Goal: Contribute content: Contribute content

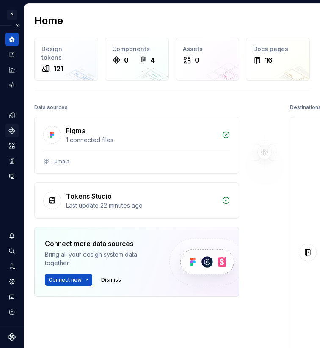
click at [14, 134] on icon "Components" at bounding box center [12, 131] width 8 height 8
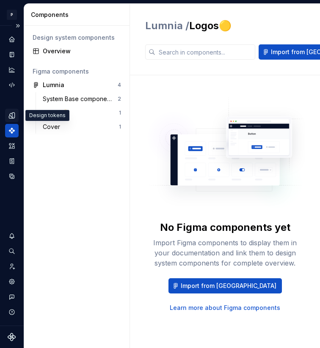
click at [11, 115] on icon "Design tokens" at bounding box center [12, 116] width 8 height 8
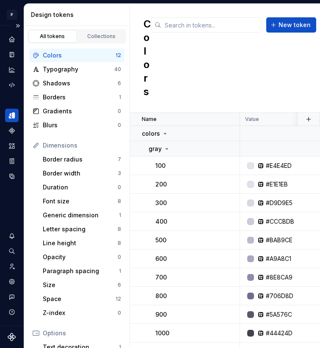
click at [67, 58] on div "Colors" at bounding box center [79, 55] width 73 height 8
click at [283, 184] on div "#E1E1EB" at bounding box center [277, 184] width 22 height 8
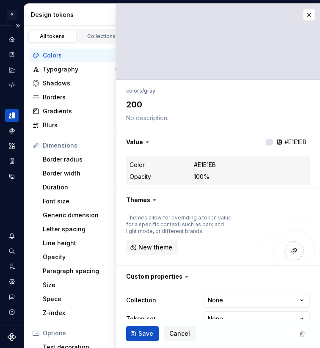
click at [283, 184] on div "Color #E1E1EB Opacity 100%" at bounding box center [218, 171] width 184 height 29
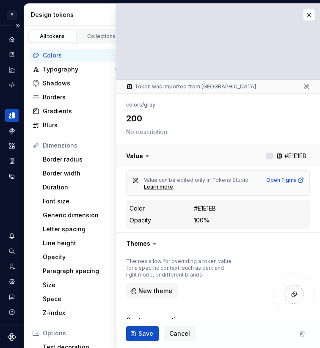
click at [283, 156] on button "button" at bounding box center [218, 156] width 204 height 22
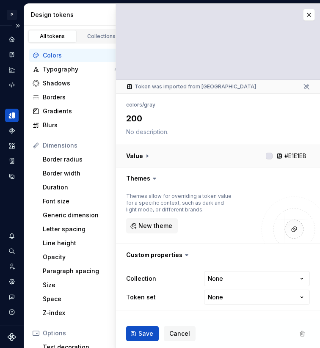
click at [283, 156] on button "button" at bounding box center [218, 156] width 204 height 22
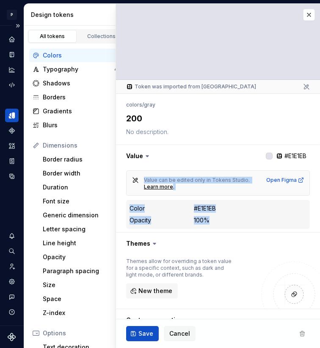
click at [241, 205] on dd "#E1E1EB" at bounding box center [250, 208] width 113 height 8
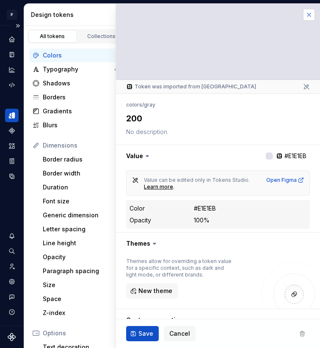
click at [303, 19] on button "button" at bounding box center [309, 15] width 12 height 12
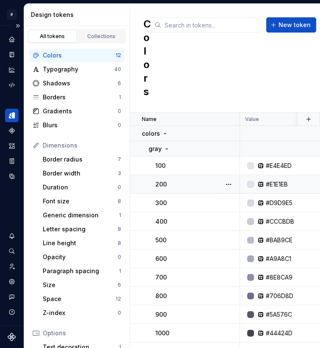
click at [276, 179] on td "#E1E1EB" at bounding box center [314, 184] width 149 height 19
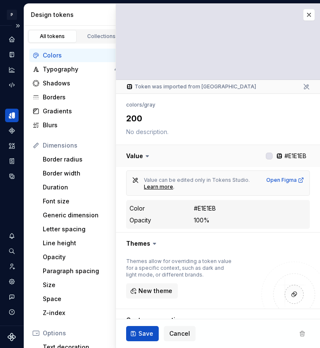
drag, startPoint x: 279, startPoint y: 154, endPoint x: 298, endPoint y: 158, distance: 19.8
click at [298, 158] on button "button" at bounding box center [218, 156] width 204 height 22
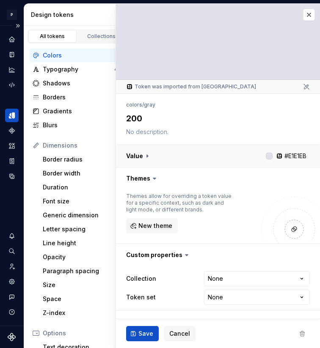
click at [298, 158] on button "button" at bounding box center [218, 156] width 204 height 22
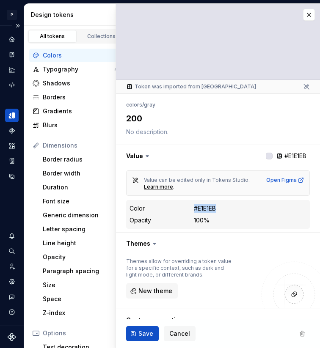
drag, startPoint x: 221, startPoint y: 208, endPoint x: 194, endPoint y: 208, distance: 27.5
click at [194, 208] on dd "#E1E1EB" at bounding box center [250, 208] width 113 height 8
copy div "#E1E1EB"
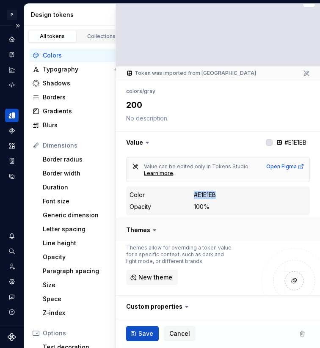
scroll to position [1, 0]
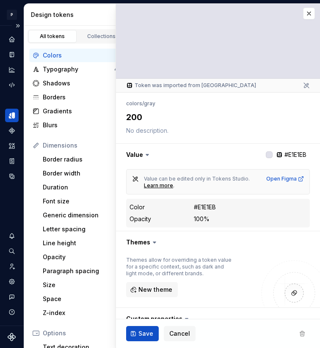
click at [306, 21] on div at bounding box center [218, 41] width 204 height 76
click at [303, 16] on button "button" at bounding box center [309, 14] width 12 height 12
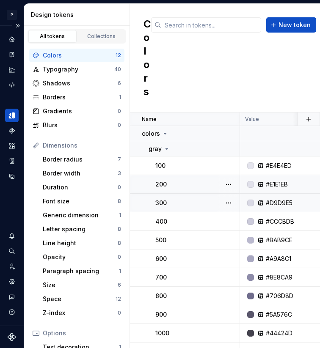
click at [278, 201] on div "#D9D9E5" at bounding box center [279, 203] width 27 height 8
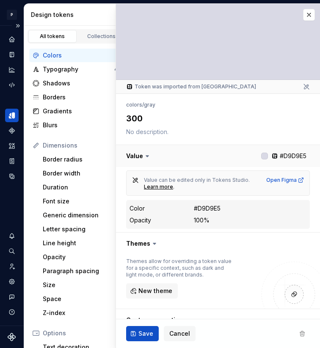
drag, startPoint x: 300, startPoint y: 155, endPoint x: 276, endPoint y: 156, distance: 23.7
click at [276, 156] on button "button" at bounding box center [218, 156] width 204 height 22
click at [277, 156] on button "button" at bounding box center [218, 156] width 204 height 22
drag, startPoint x: 227, startPoint y: 208, endPoint x: 195, endPoint y: 207, distance: 32.2
click at [195, 207] on dd "#D9D9E5" at bounding box center [250, 208] width 113 height 8
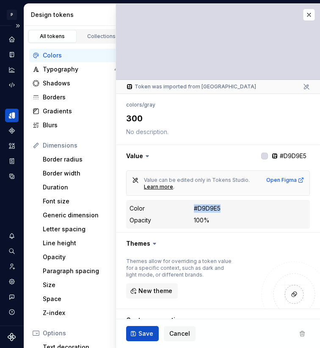
copy div "#D9D9E5"
click at [303, 16] on button "button" at bounding box center [309, 15] width 12 height 12
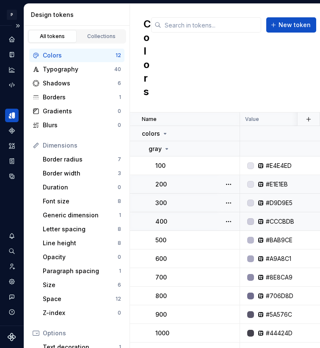
click at [284, 221] on div "#CCCBDB" at bounding box center [280, 221] width 28 height 8
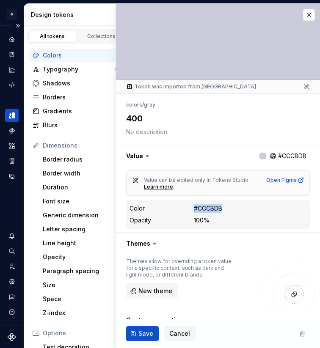
drag, startPoint x: 214, startPoint y: 206, endPoint x: 191, endPoint y: 206, distance: 23.7
click at [191, 206] on div "Color #CCCBDB" at bounding box center [217, 208] width 177 height 10
copy div "#CCCBDB"
type textarea "*"
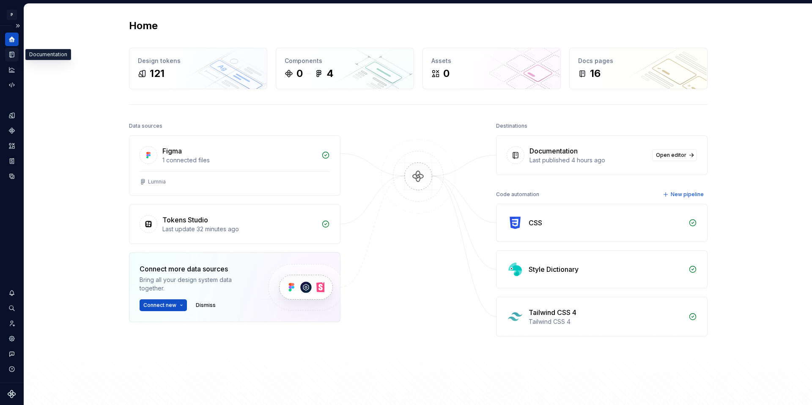
click at [11, 55] on icon "Documentation" at bounding box center [12, 54] width 3 height 5
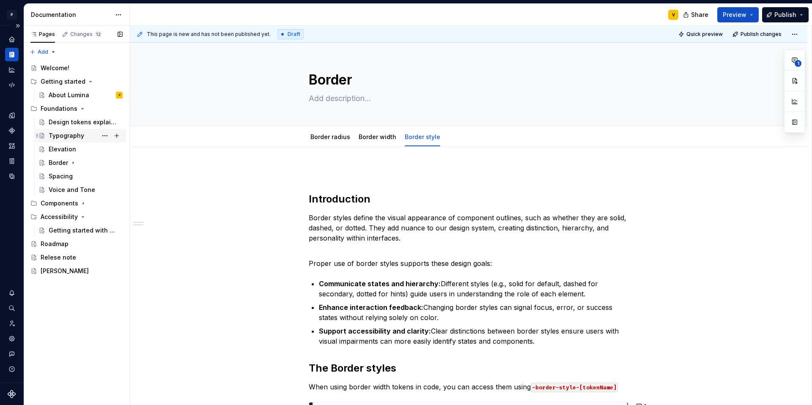
click at [66, 138] on div "Typography" at bounding box center [67, 136] width 36 height 8
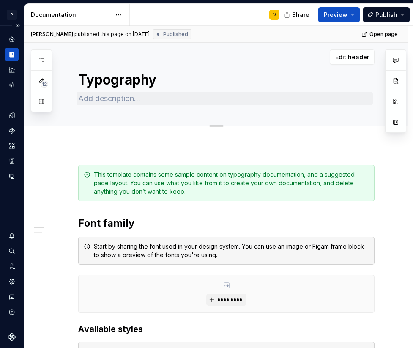
type textarea "*"
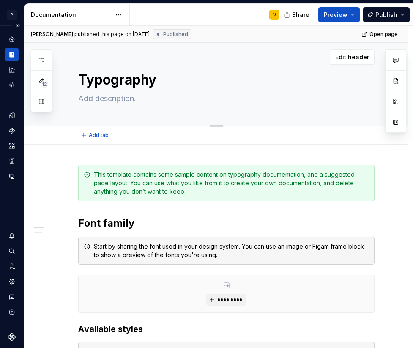
click at [87, 100] on textarea at bounding box center [225, 99] width 297 height 14
paste textarea "Typography covers typeface, sizing, line height, and spacing choices that ensur…"
type textarea "Typography covers typeface, sizing, line height, and spacing choices that ensur…"
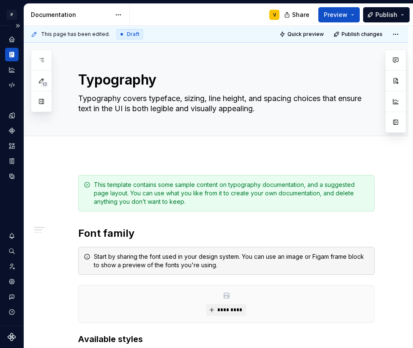
type textarea "*"
type textarea "Typography covers typeface, sizing, line height, and spacing choices that ensur…"
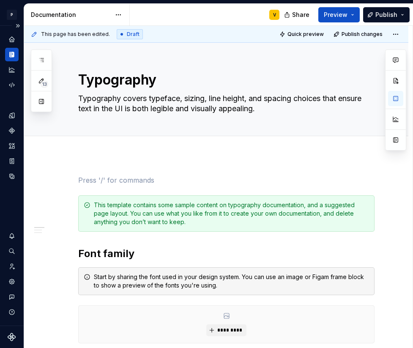
click at [198, 227] on div "This template contains some sample content on typography documentation, and a s…" at bounding box center [226, 213] width 297 height 36
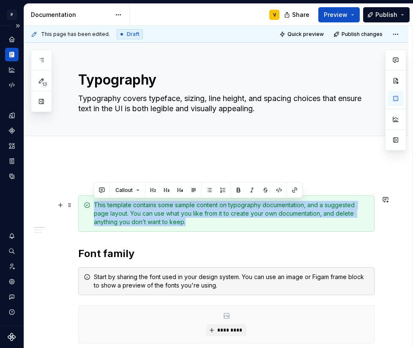
drag, startPoint x: 224, startPoint y: 229, endPoint x: 82, endPoint y: 202, distance: 143.8
click at [82, 202] on div "This template contains some sample content on typography documentation, and a s…" at bounding box center [226, 213] width 297 height 36
click at [70, 209] on span at bounding box center [69, 205] width 7 height 12
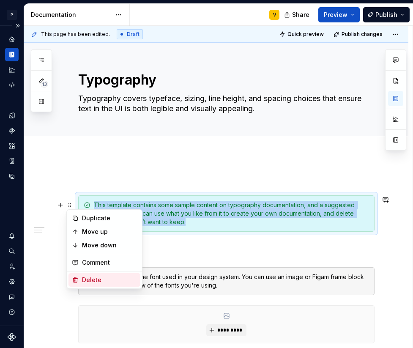
click at [90, 280] on div "Delete" at bounding box center [109, 280] width 55 height 8
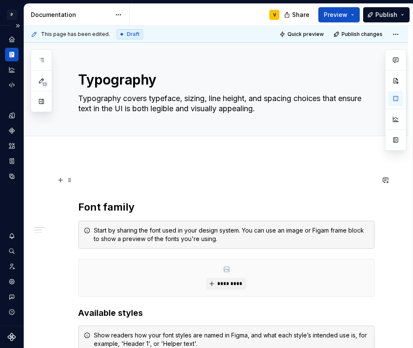
click at [79, 179] on p at bounding box center [226, 180] width 297 height 10
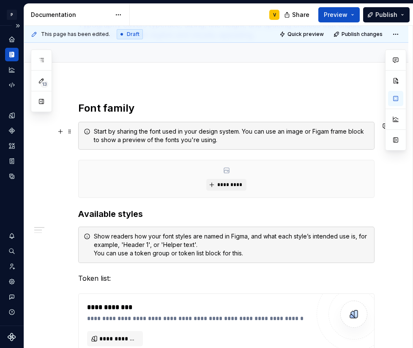
scroll to position [74, 0]
click at [222, 144] on div "Start by sharing the font used in your design system. You can use an image or F…" at bounding box center [226, 136] width 297 height 28
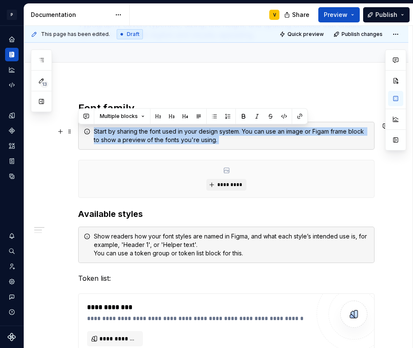
drag, startPoint x: 222, startPoint y: 144, endPoint x: 81, endPoint y: 125, distance: 142.2
click at [81, 125] on div "Start by sharing the font used in your design system. You can use an image or F…" at bounding box center [226, 136] width 297 height 28
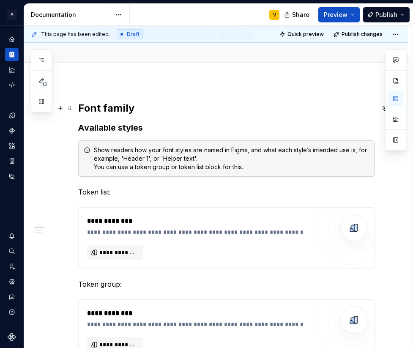
click at [143, 107] on h2 "Font family" at bounding box center [226, 109] width 297 height 14
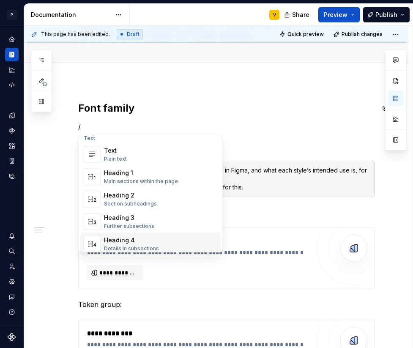
scroll to position [0, 0]
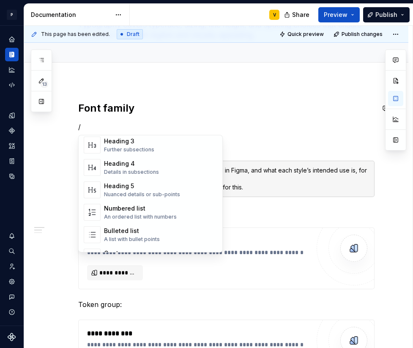
type textarea "*"
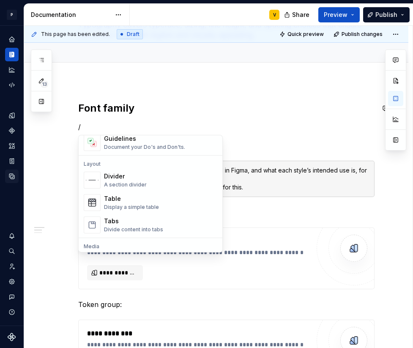
scroll to position [338, 0]
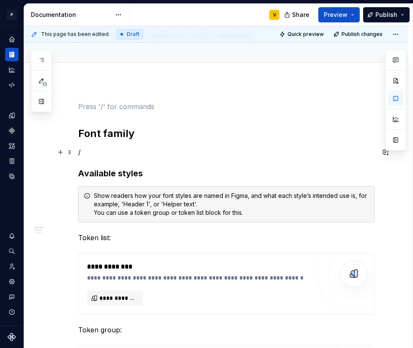
click at [94, 151] on p "/" at bounding box center [226, 152] width 297 height 10
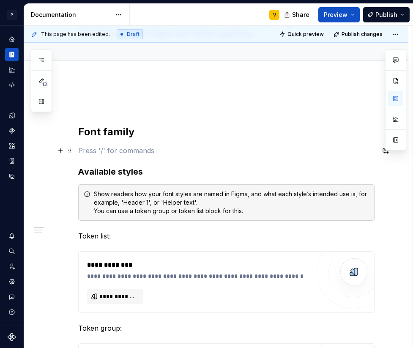
click at [111, 149] on p at bounding box center [226, 151] width 297 height 10
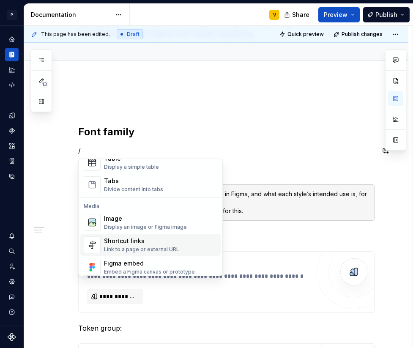
scroll to position [345, 0]
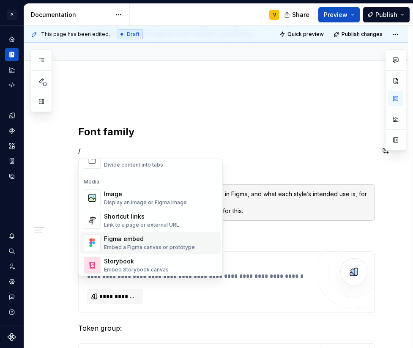
click at [127, 245] on div "Embed a Figma canvas or prototype" at bounding box center [149, 247] width 91 height 7
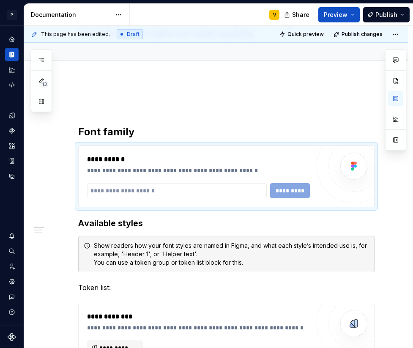
type textarea "*"
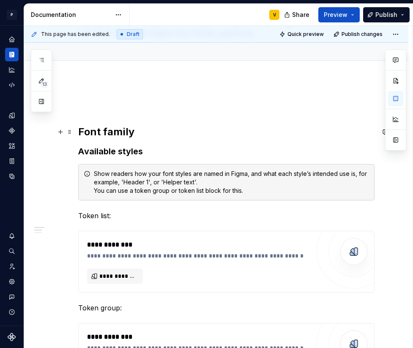
click at [143, 132] on h2 "Font family" at bounding box center [226, 132] width 297 height 14
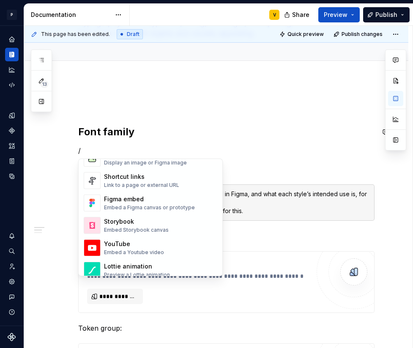
scroll to position [382, 0]
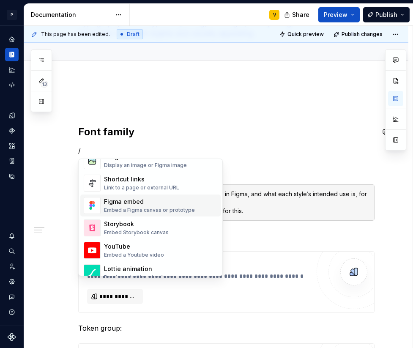
click at [132, 207] on div "Embed a Figma canvas or prototype" at bounding box center [149, 210] width 91 height 7
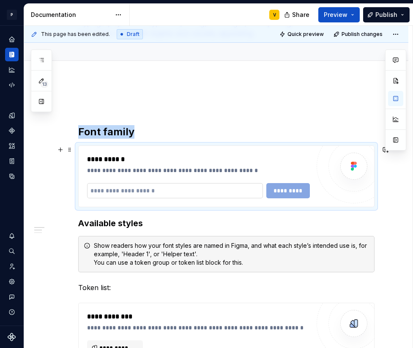
click at [160, 189] on input "text" at bounding box center [175, 190] width 176 height 15
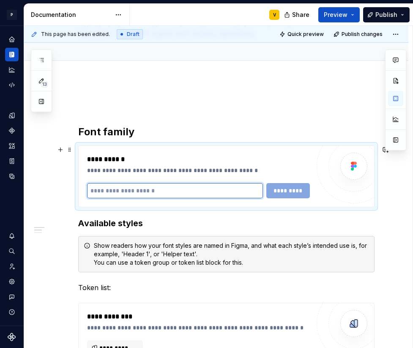
paste input "**********"
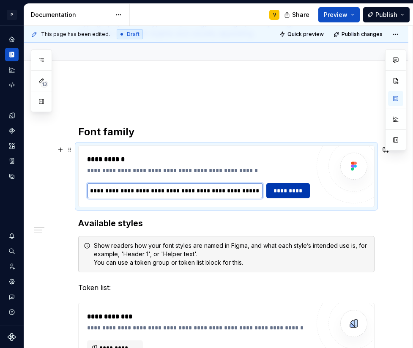
type input "**********"
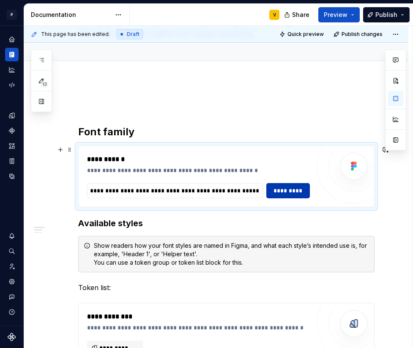
click at [299, 197] on button "*********" at bounding box center [289, 190] width 44 height 15
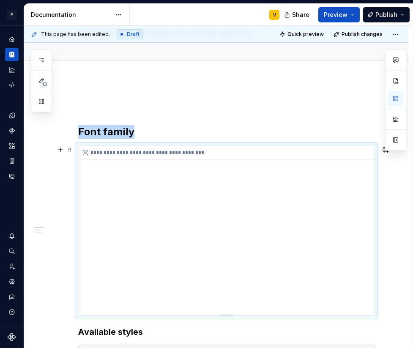
click at [87, 155] on icon at bounding box center [85, 152] width 7 height 7
click at [69, 150] on span at bounding box center [69, 150] width 7 height 12
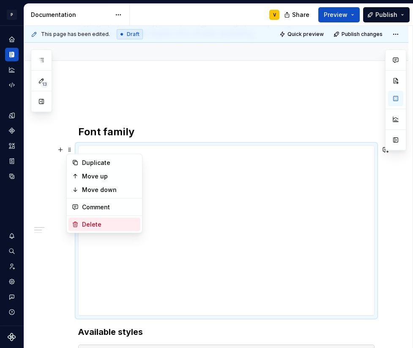
click at [93, 225] on div "Delete" at bounding box center [109, 224] width 55 height 8
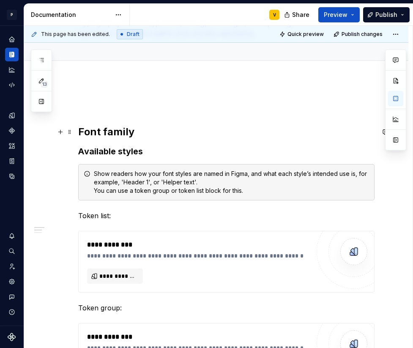
click at [141, 135] on h2 "Font family" at bounding box center [226, 132] width 297 height 14
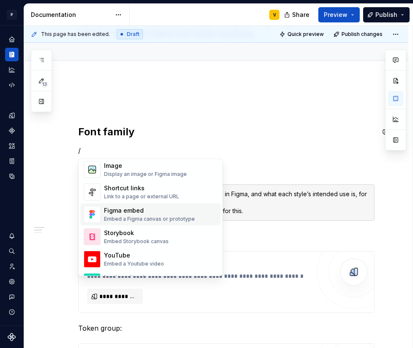
scroll to position [371, 0]
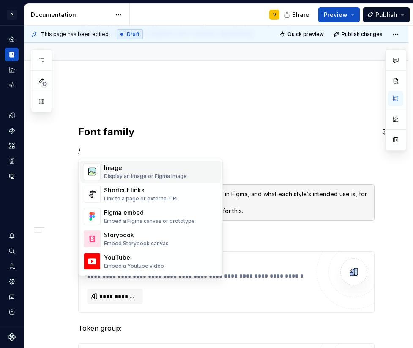
click at [128, 171] on div "Image" at bounding box center [145, 168] width 83 height 8
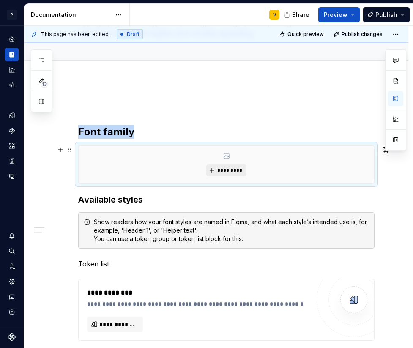
click at [223, 170] on span "*********" at bounding box center [230, 170] width 26 height 7
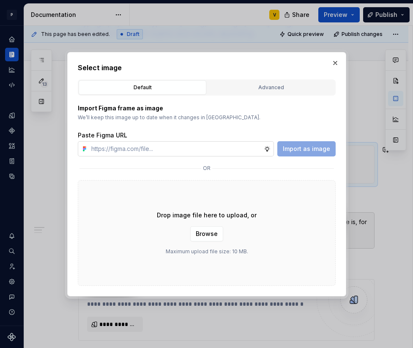
click at [148, 149] on input "text" at bounding box center [176, 148] width 176 height 15
type input "https://www.figma.com/design/enMrueGeeRrCLL9n83cUse/Lumina?node-id=625-632&t=5u…"
click at [296, 151] on span "Import as image" at bounding box center [306, 149] width 47 height 8
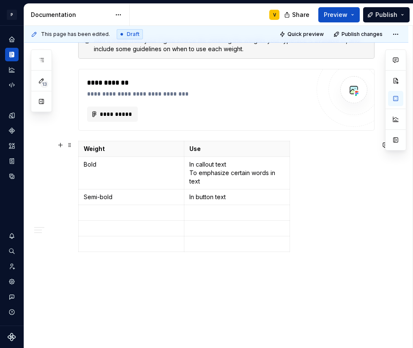
scroll to position [650, 0]
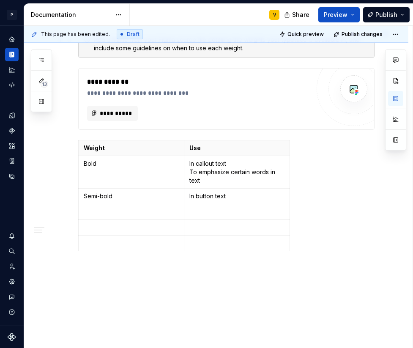
drag, startPoint x: 307, startPoint y: 245, endPoint x: 161, endPoint y: 126, distance: 188.0
click at [305, 252] on div "Weight Use Bold In callout text To emphasize certain words in text Semi-bold In…" at bounding box center [226, 197] width 297 height 115
click at [303, 251] on div "Weight Use Bold In callout text To emphasize certain words in text Semi-bold In…" at bounding box center [226, 197] width 297 height 115
click at [294, 242] on div "Weight Use Bold In callout text To emphasize certain words in text Semi-bold In…" at bounding box center [226, 197] width 297 height 115
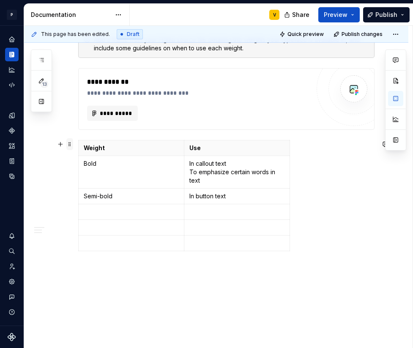
click at [69, 149] on span at bounding box center [69, 144] width 7 height 12
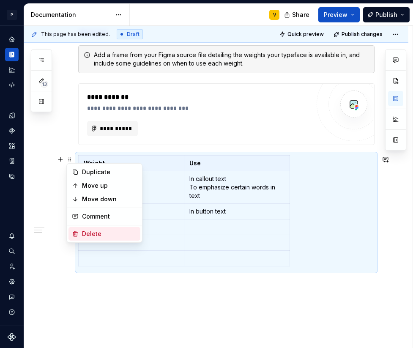
click at [96, 231] on div "Delete" at bounding box center [109, 234] width 55 height 8
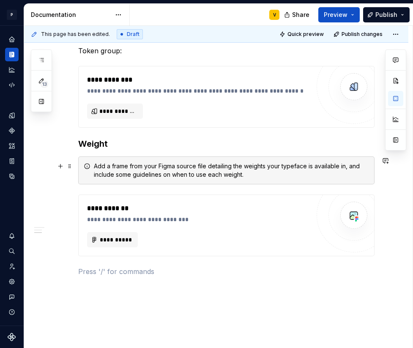
scroll to position [503, 0]
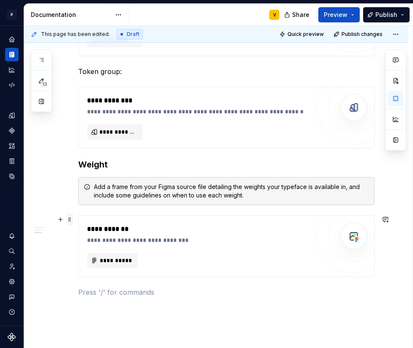
click at [70, 217] on span at bounding box center [69, 220] width 7 height 12
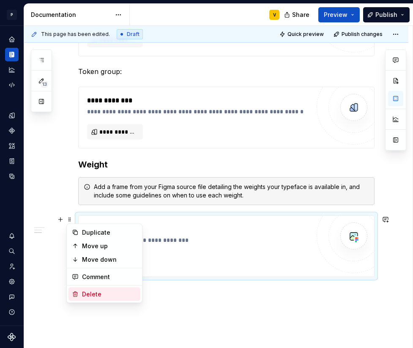
click at [82, 292] on div "Delete" at bounding box center [109, 294] width 55 height 8
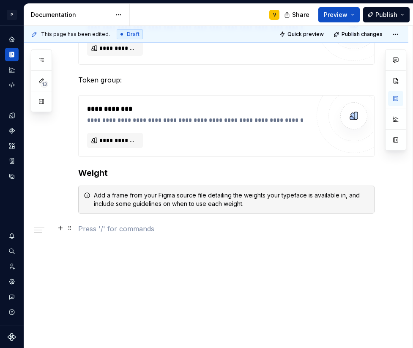
scroll to position [494, 0]
click at [70, 173] on span at bounding box center [69, 174] width 7 height 12
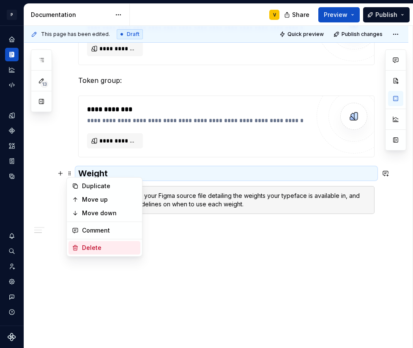
click at [80, 245] on div "Delete" at bounding box center [105, 248] width 72 height 14
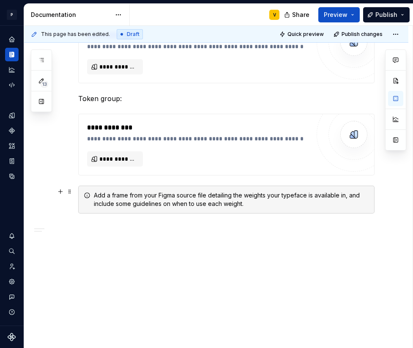
scroll to position [475, 0]
click at [69, 195] on span at bounding box center [69, 196] width 7 height 12
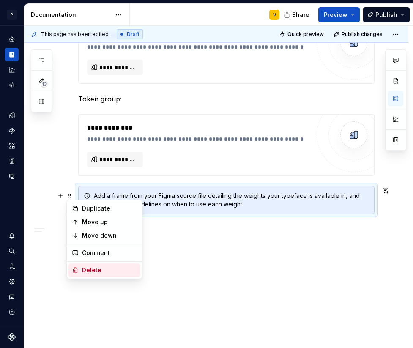
click at [93, 269] on div "Delete" at bounding box center [109, 270] width 55 height 8
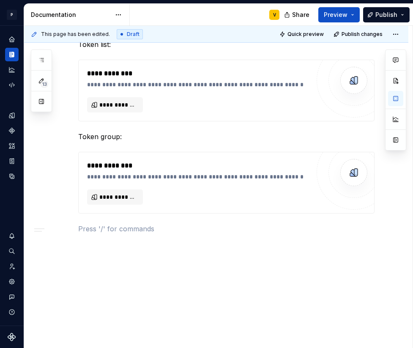
scroll to position [437, 0]
click at [71, 156] on span at bounding box center [69, 157] width 7 height 12
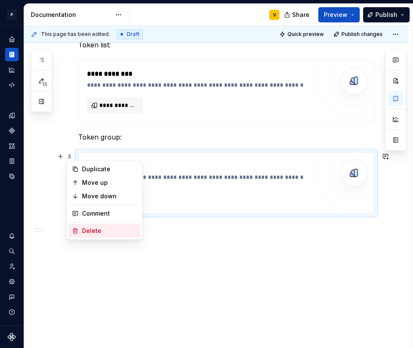
click at [79, 231] on div "Delete" at bounding box center [105, 231] width 72 height 14
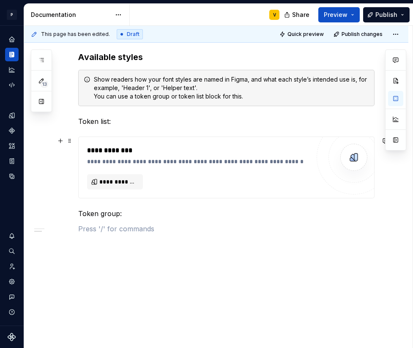
scroll to position [360, 0]
click at [77, 214] on div "**********" at bounding box center [216, 72] width 385 height 554
click at [69, 216] on span at bounding box center [69, 214] width 7 height 12
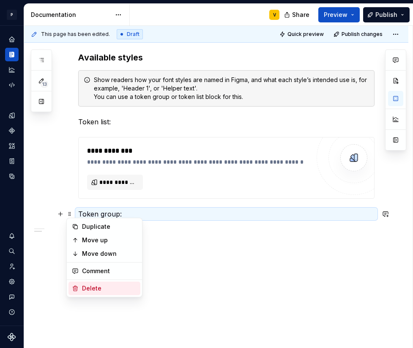
click at [80, 286] on div "Delete" at bounding box center [105, 289] width 72 height 14
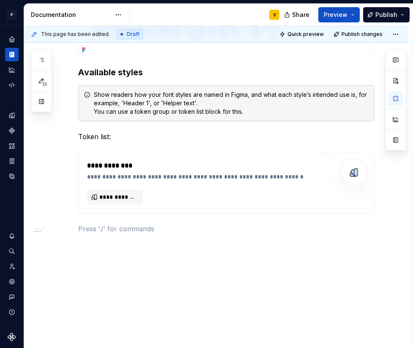
scroll to position [345, 0]
click at [68, 156] on span at bounding box center [69, 157] width 7 height 12
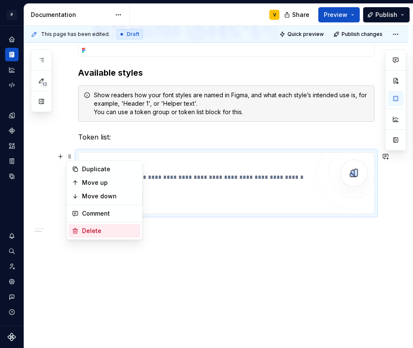
click at [79, 231] on div "Delete" at bounding box center [105, 231] width 72 height 14
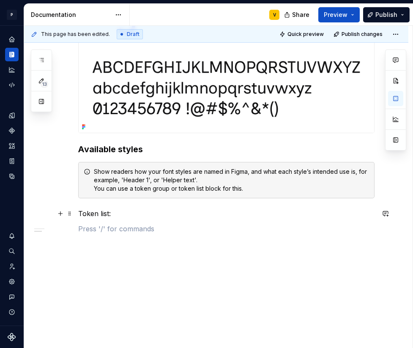
scroll to position [268, 0]
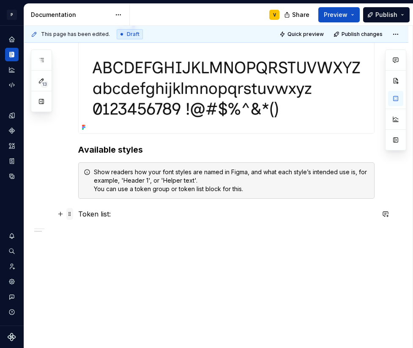
click at [69, 214] on span at bounding box center [69, 214] width 7 height 12
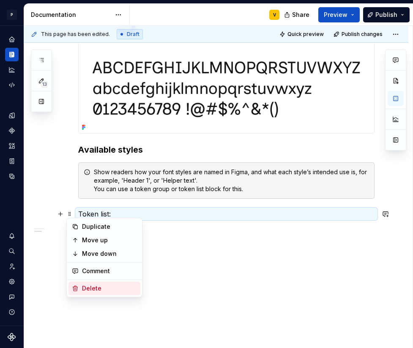
click at [89, 288] on div "Delete" at bounding box center [109, 288] width 55 height 8
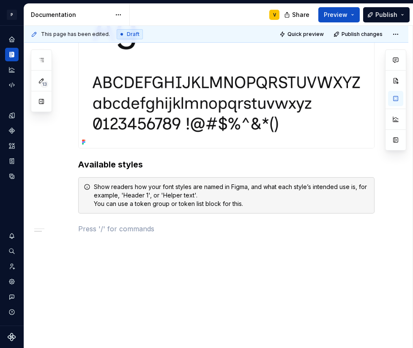
scroll to position [253, 0]
click at [68, 184] on span at bounding box center [69, 187] width 7 height 12
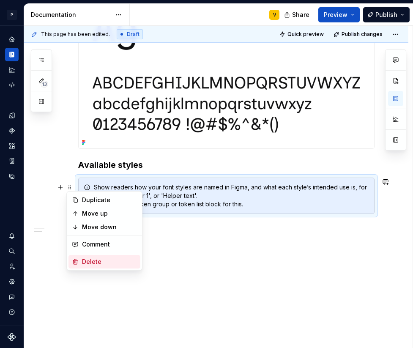
click at [85, 261] on div "Delete" at bounding box center [109, 262] width 55 height 8
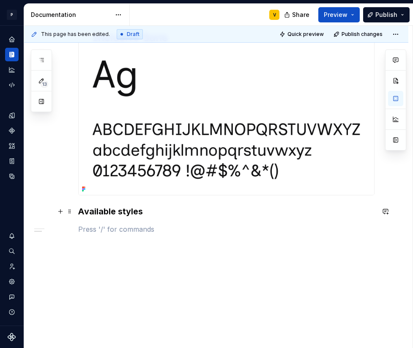
click at [76, 211] on div "Font family Available styles" at bounding box center [216, 149] width 385 height 400
click at [69, 214] on span at bounding box center [69, 212] width 7 height 12
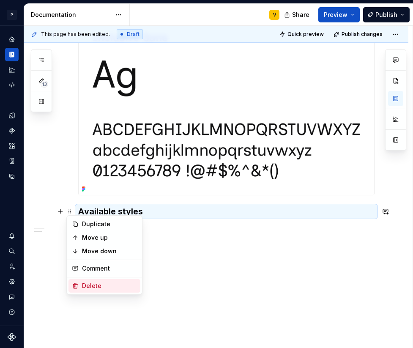
click at [89, 285] on div "Delete" at bounding box center [109, 286] width 55 height 8
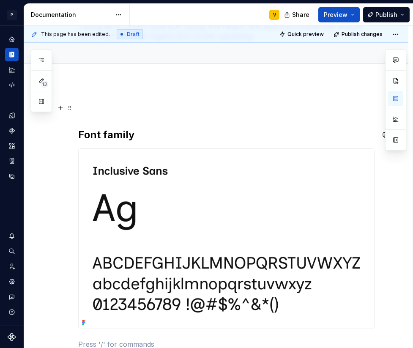
scroll to position [72, 0]
click at [99, 110] on p at bounding box center [226, 108] width 297 height 10
click at [78, 135] on h2 "Font family" at bounding box center [226, 135] width 297 height 14
click at [91, 118] on div "Font family" at bounding box center [226, 226] width 297 height 247
click at [89, 113] on p at bounding box center [226, 108] width 297 height 10
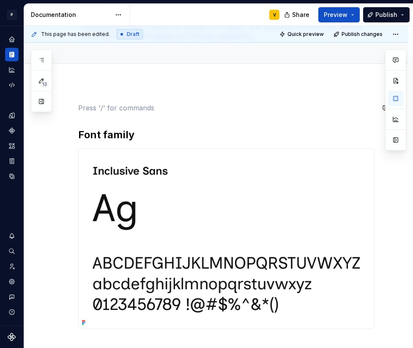
click at [84, 119] on div "Font family" at bounding box center [226, 226] width 297 height 247
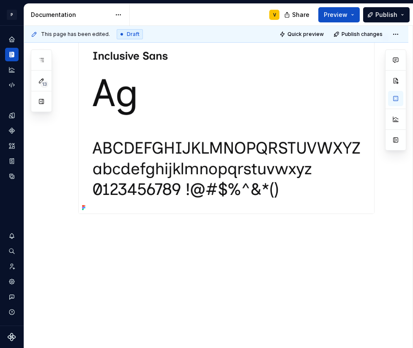
scroll to position [162, 0]
click at [89, 222] on div "Font family" at bounding box center [226, 123] width 297 height 221
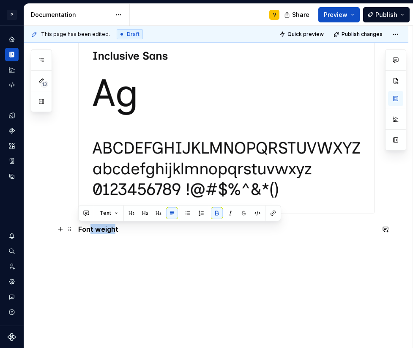
drag, startPoint x: 112, startPoint y: 229, endPoint x: 92, endPoint y: 232, distance: 20.2
click at [78, 228] on div "Font family Font weight" at bounding box center [226, 128] width 297 height 231
drag, startPoint x: 115, startPoint y: 230, endPoint x: 58, endPoint y: 230, distance: 57.1
click at [78, 230] on div "Font family Font weight" at bounding box center [226, 128] width 297 height 231
click at [130, 214] on button "button" at bounding box center [132, 213] width 12 height 12
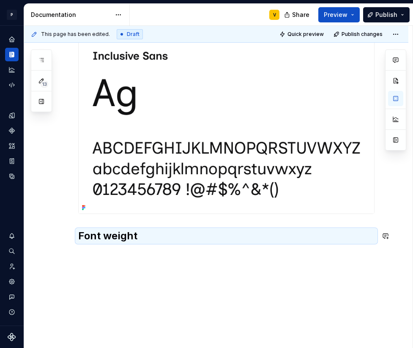
click at [91, 256] on div "Font family Font weight" at bounding box center [216, 175] width 385 height 365
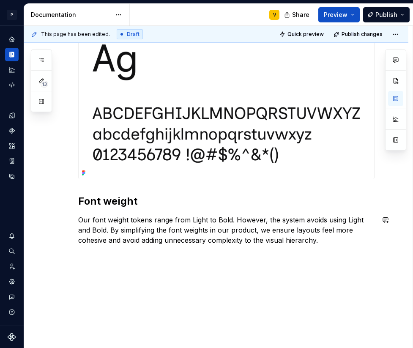
scroll to position [208, 0]
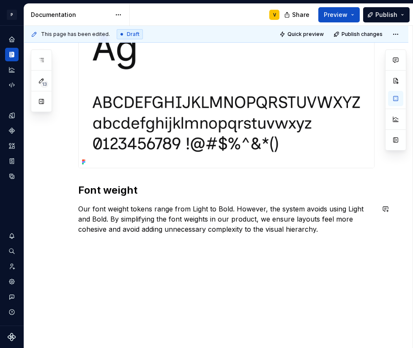
click at [102, 239] on div "Font family Font weight Our font weight tokens range from Light to Bold. Howeve…" at bounding box center [226, 105] width 297 height 277
click at [80, 242] on p at bounding box center [226, 244] width 297 height 10
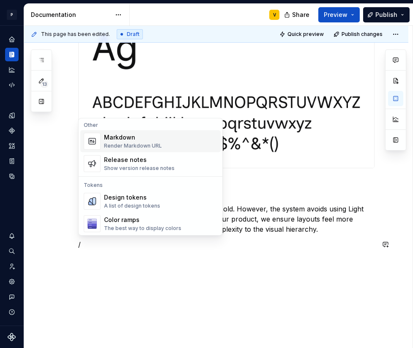
scroll to position [583, 0]
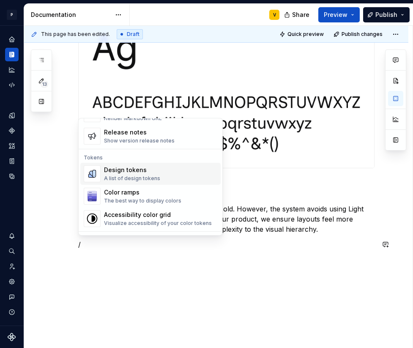
click at [137, 176] on div "A list of design tokens" at bounding box center [132, 178] width 56 height 7
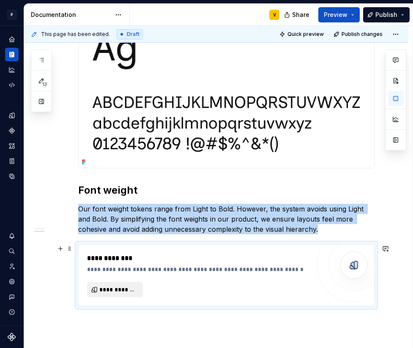
click at [119, 293] on span "**********" at bounding box center [118, 290] width 38 height 8
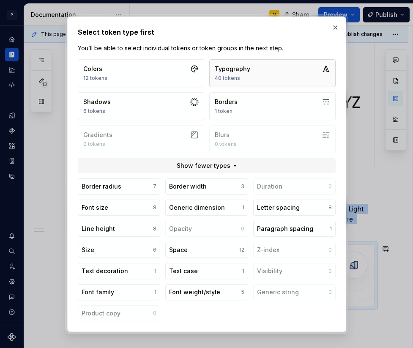
click at [247, 74] on div "Typography 40 tokens" at bounding box center [233, 73] width 36 height 17
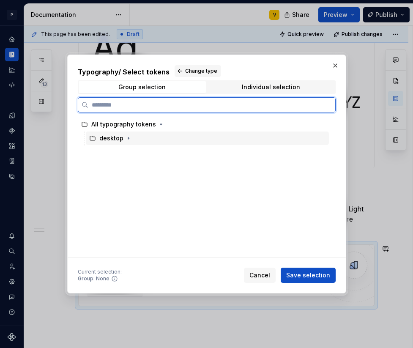
click at [115, 137] on div "desktop" at bounding box center [111, 138] width 24 height 8
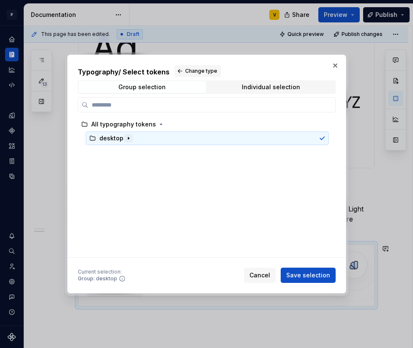
click at [129, 138] on icon "button" at bounding box center [128, 138] width 7 height 7
click at [164, 86] on div "Group selection" at bounding box center [141, 87] width 47 height 7
click at [185, 71] on span "Change type" at bounding box center [201, 71] width 32 height 7
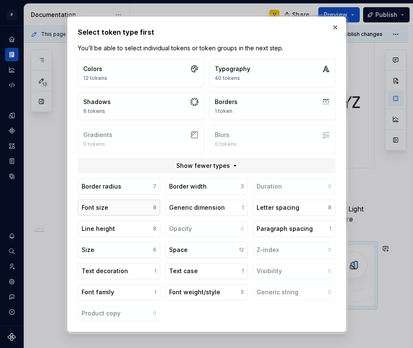
click at [130, 212] on button "Font size 8" at bounding box center [119, 208] width 82 height 16
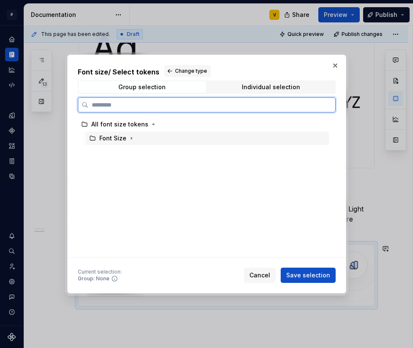
click at [118, 139] on div "Font Size" at bounding box center [112, 138] width 27 height 8
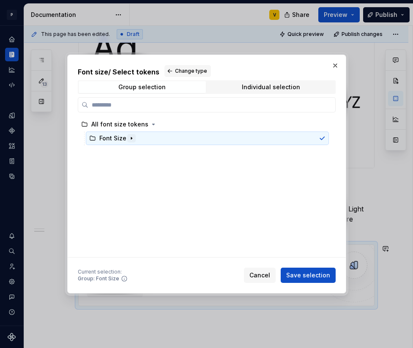
click at [128, 139] on icon "button" at bounding box center [131, 138] width 7 height 7
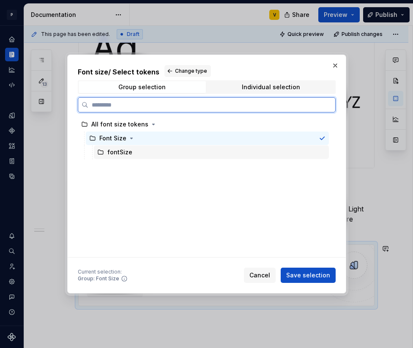
click at [120, 152] on div "fontSize" at bounding box center [119, 152] width 25 height 8
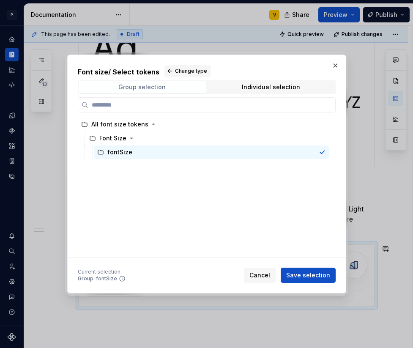
click at [133, 93] on span "Group selection" at bounding box center [142, 87] width 127 height 12
click at [175, 74] on span "Change type" at bounding box center [191, 71] width 32 height 7
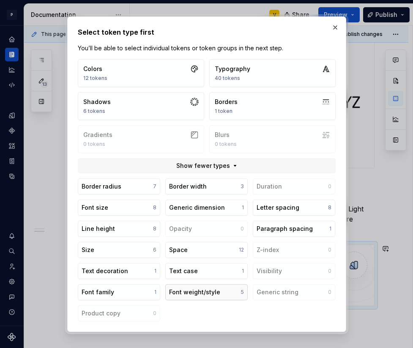
click at [192, 293] on div "Font weight/style" at bounding box center [194, 292] width 51 height 8
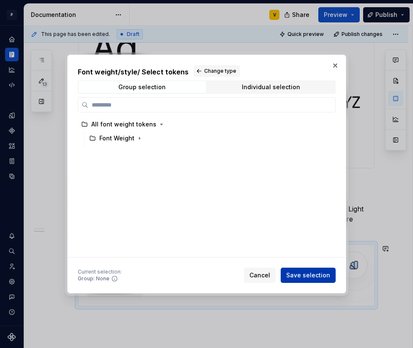
click at [300, 275] on span "Save selection" at bounding box center [308, 275] width 44 height 8
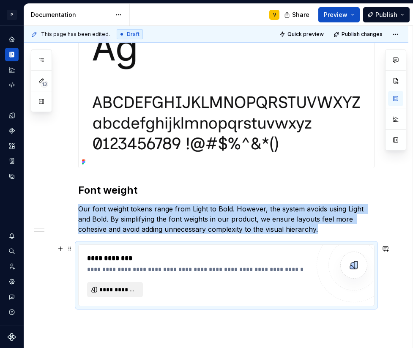
click at [119, 289] on span "**********" at bounding box center [118, 290] width 38 height 8
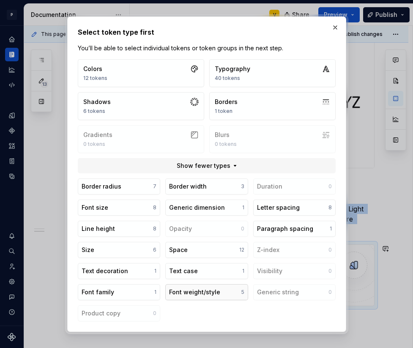
click at [193, 289] on div "Font weight/style" at bounding box center [194, 292] width 51 height 8
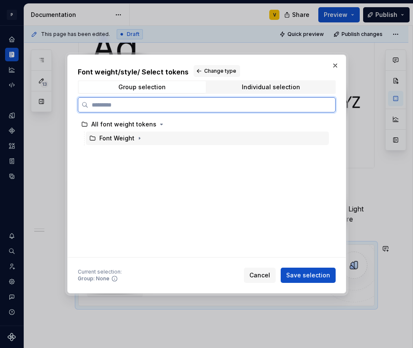
click at [129, 140] on div "Font Weight" at bounding box center [116, 138] width 35 height 8
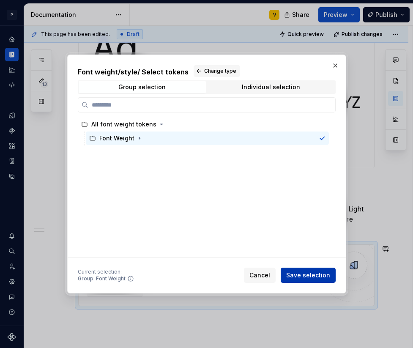
click at [296, 277] on span "Save selection" at bounding box center [308, 275] width 44 height 8
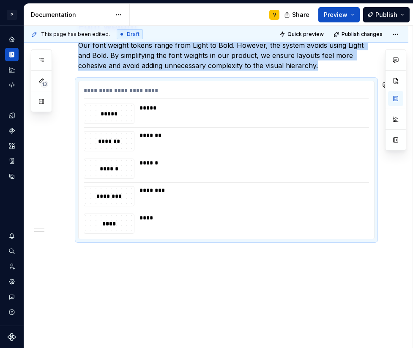
scroll to position [361, 0]
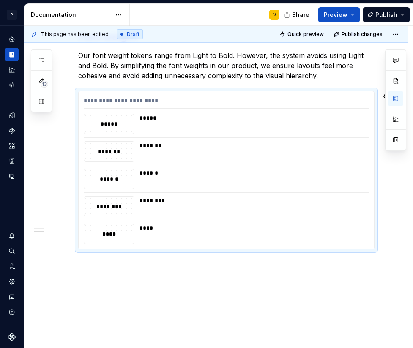
click at [314, 87] on div "**********" at bounding box center [226, 32] width 297 height 436
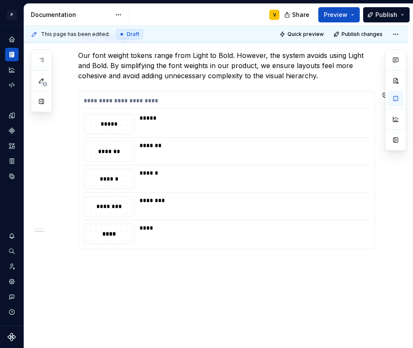
click at [99, 263] on div "**********" at bounding box center [216, 79] width 385 height 571
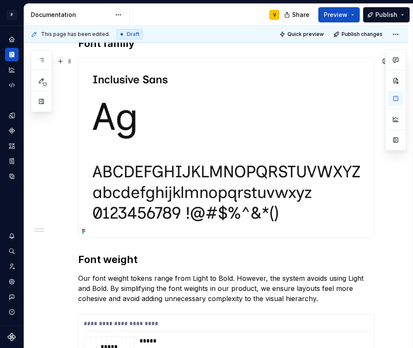
scroll to position [141, 0]
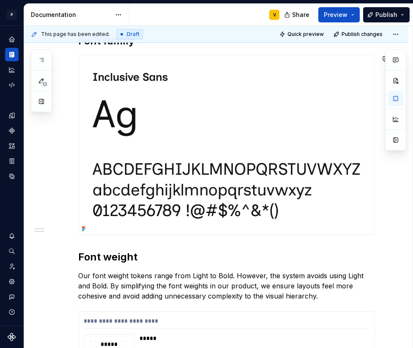
click at [91, 242] on div "**********" at bounding box center [226, 262] width 297 height 456
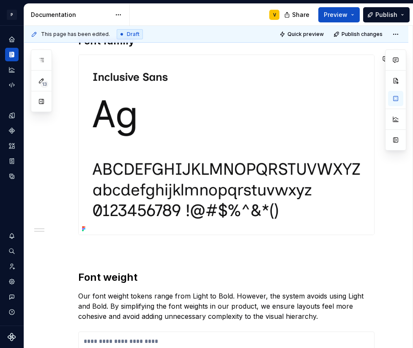
click at [93, 247] on p at bounding box center [226, 250] width 297 height 10
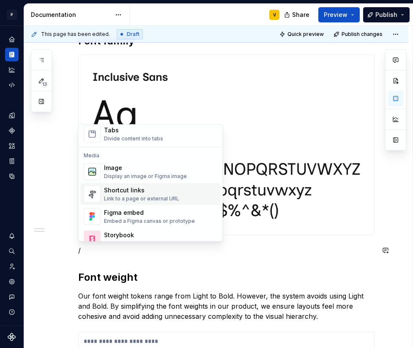
scroll to position [336, 0]
click at [132, 196] on div "Link to a page or external URL" at bounding box center [141, 199] width 75 height 7
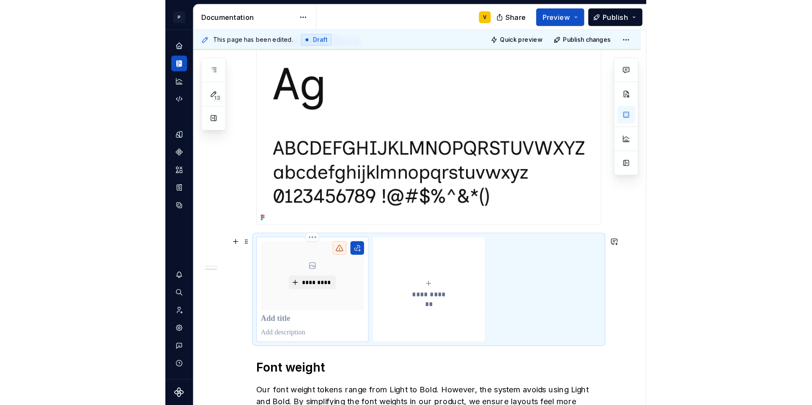
scroll to position [197, 0]
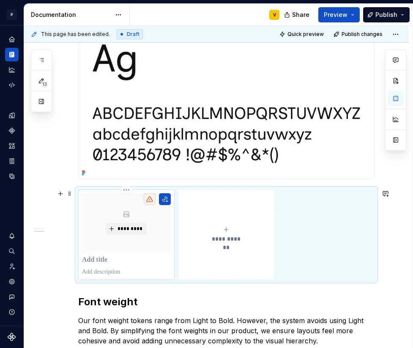
click at [107, 256] on p at bounding box center [126, 260] width 89 height 8
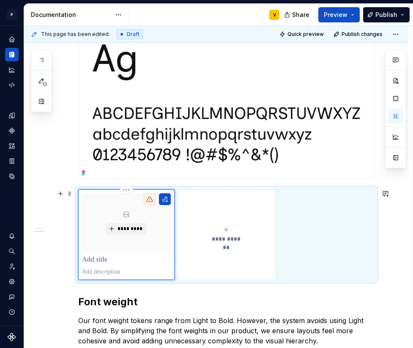
click at [99, 259] on p at bounding box center [126, 260] width 89 height 8
type textarea "*"
click at [162, 199] on button "button" at bounding box center [165, 199] width 12 height 12
type textarea "*"
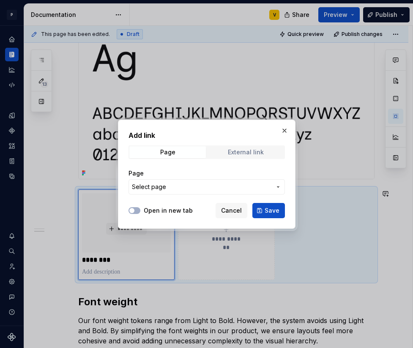
click at [230, 153] on div "External link" at bounding box center [246, 152] width 36 height 7
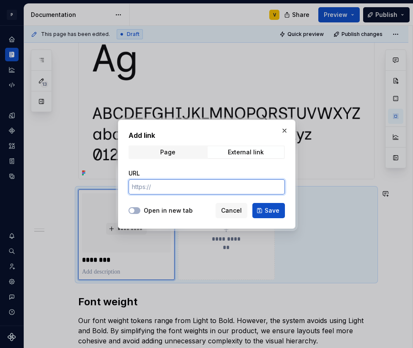
click at [161, 191] on input "URL" at bounding box center [207, 186] width 157 height 15
paste input "https://github.com/LivKing/Inclusive-Sans"
type input "https://github.com/LivKing/Inclusive-Sans"
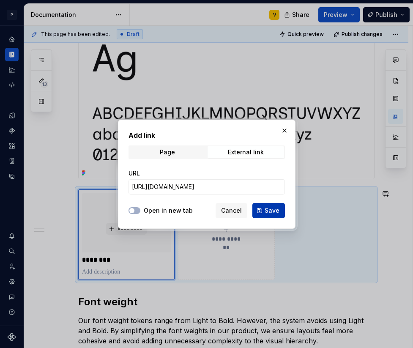
click at [269, 212] on span "Save" at bounding box center [272, 210] width 15 height 8
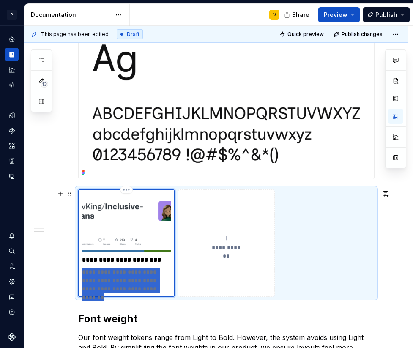
drag, startPoint x: 153, startPoint y: 289, endPoint x: 80, endPoint y: 272, distance: 74.4
click at [80, 272] on div "**********" at bounding box center [126, 243] width 96 height 107
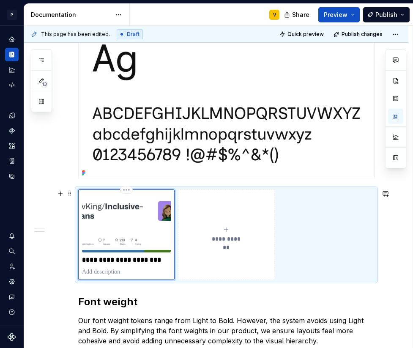
click at [89, 273] on p at bounding box center [126, 272] width 89 height 8
type textarea "*"
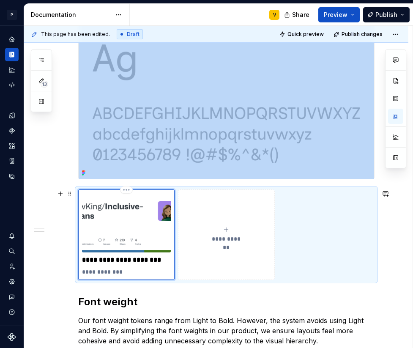
click at [112, 221] on img at bounding box center [126, 222] width 89 height 59
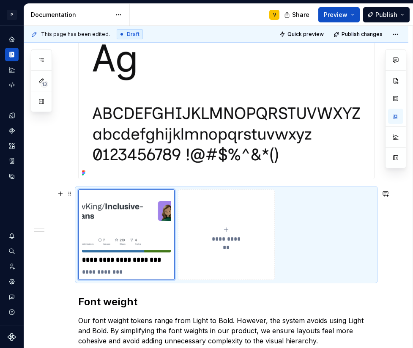
click at [52, 277] on div "**********" at bounding box center [216, 304] width 385 height 692
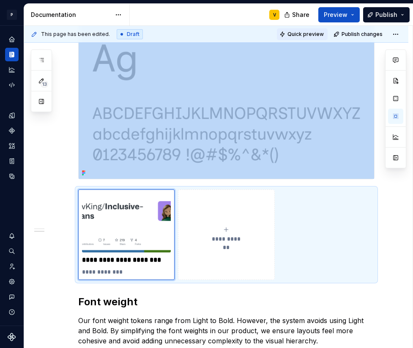
click at [310, 32] on span "Quick preview" at bounding box center [306, 34] width 36 height 7
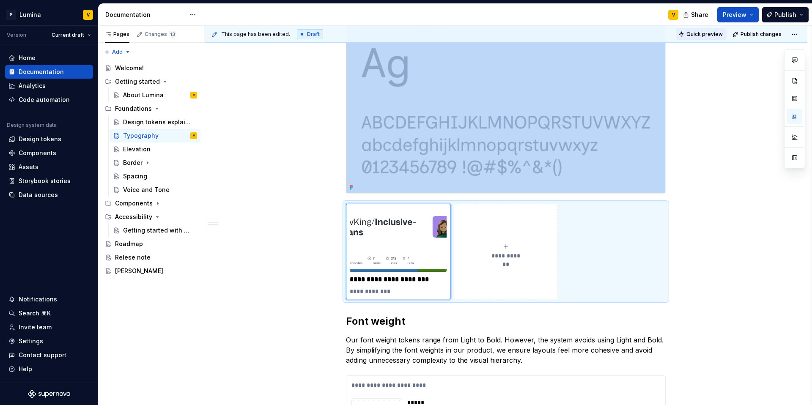
click at [696, 34] on span "Quick preview" at bounding box center [705, 34] width 36 height 7
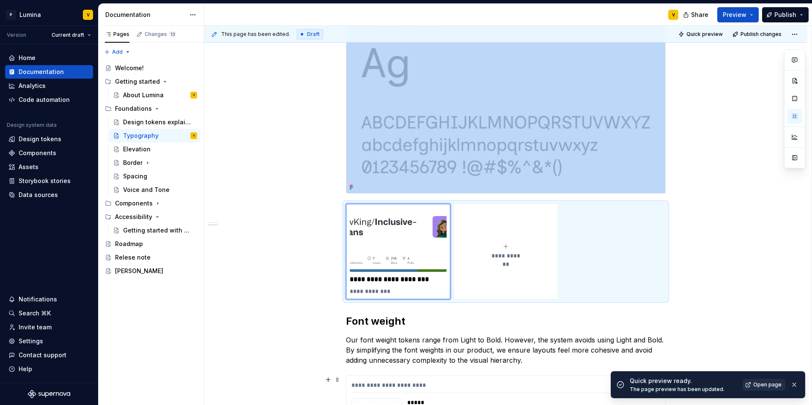
click at [762, 384] on span "Open page" at bounding box center [767, 385] width 28 height 7
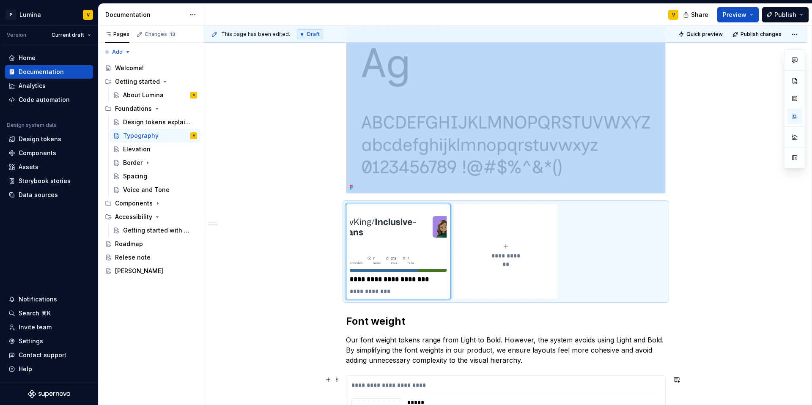
type textarea "*"
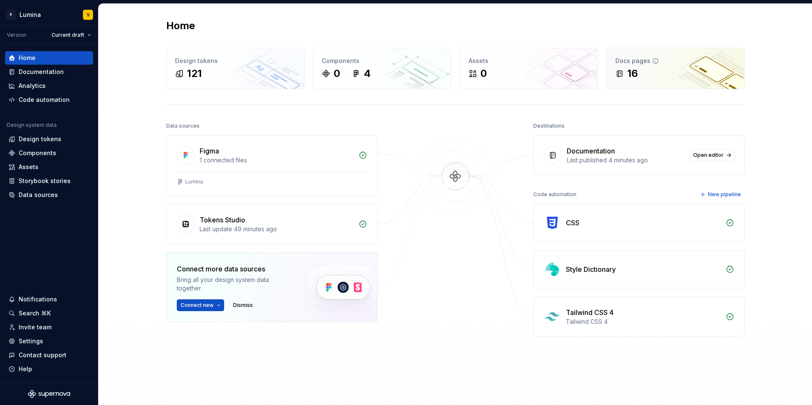
click at [635, 73] on div "16" at bounding box center [632, 74] width 11 height 14
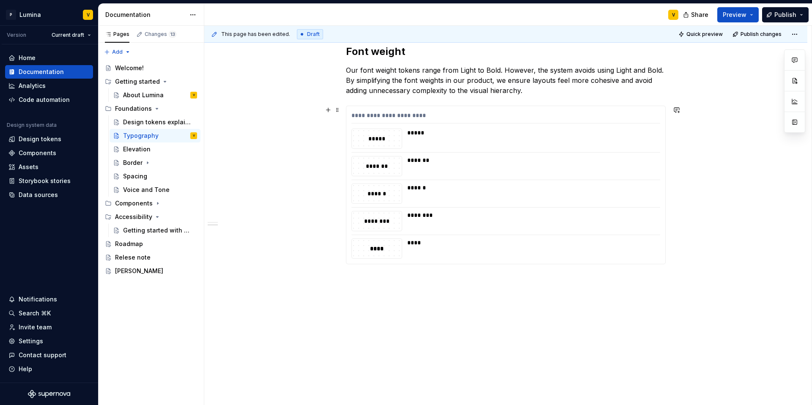
scroll to position [477, 0]
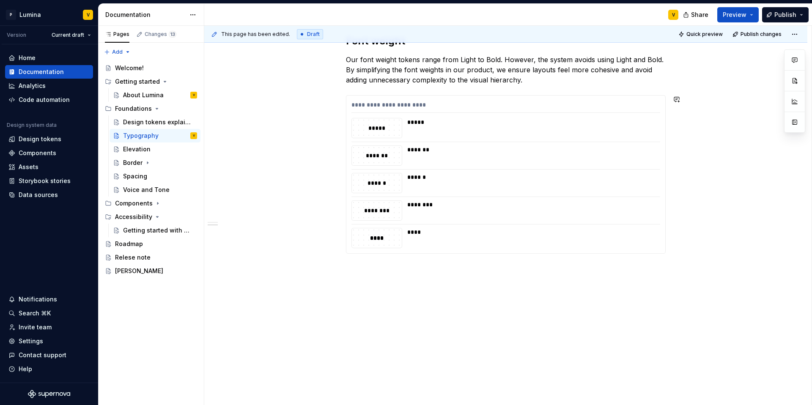
click at [141, 151] on div "Elevation" at bounding box center [136, 149] width 27 height 8
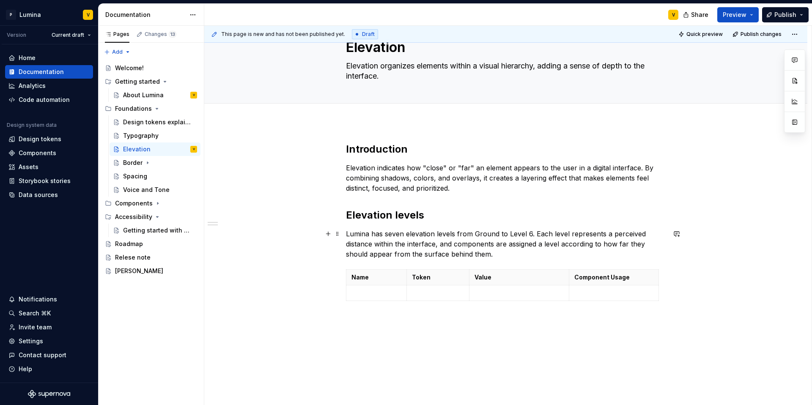
scroll to position [63, 0]
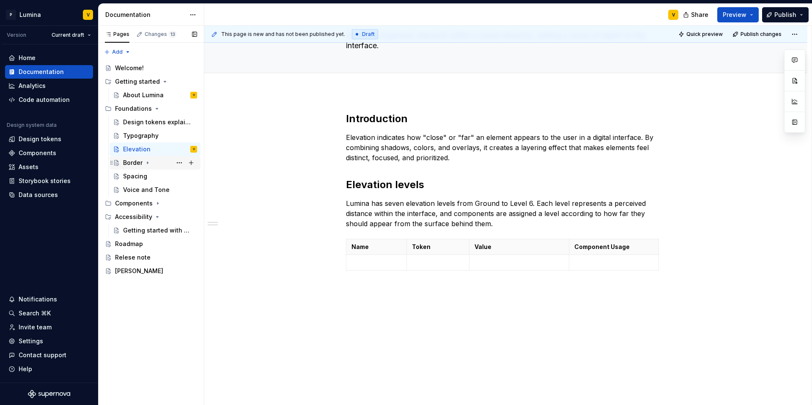
click at [146, 167] on div "Border" at bounding box center [160, 163] width 74 height 12
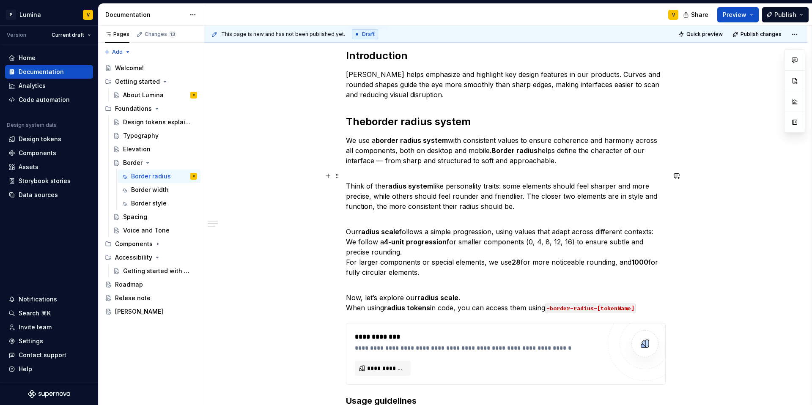
scroll to position [131, 0]
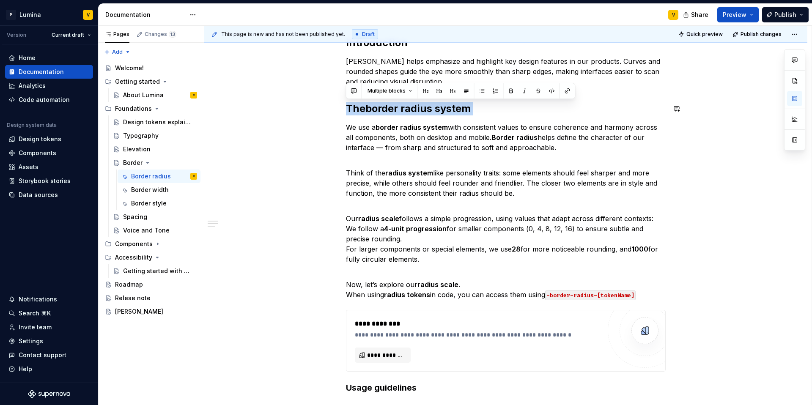
drag, startPoint x: 349, startPoint y: 106, endPoint x: 486, endPoint y: 118, distance: 138.0
click at [486, 118] on div "Introduction Radius helps emphasize and highlight key design features in our pr…" at bounding box center [506, 215] width 320 height 358
click at [393, 360] on button "**********" at bounding box center [383, 355] width 56 height 15
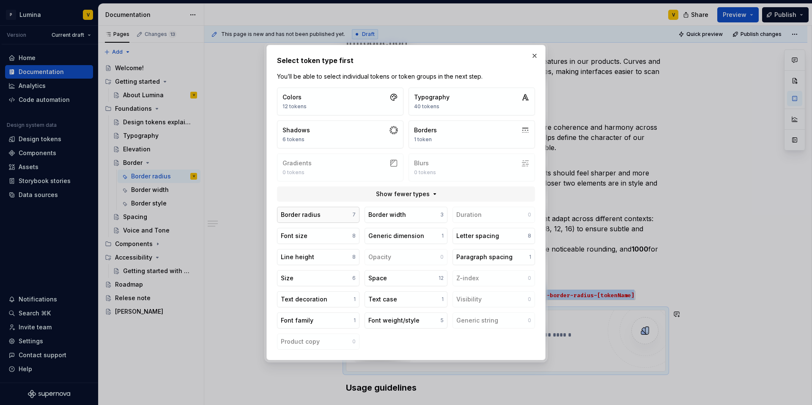
click at [338, 219] on button "Border radius 7" at bounding box center [318, 215] width 82 height 16
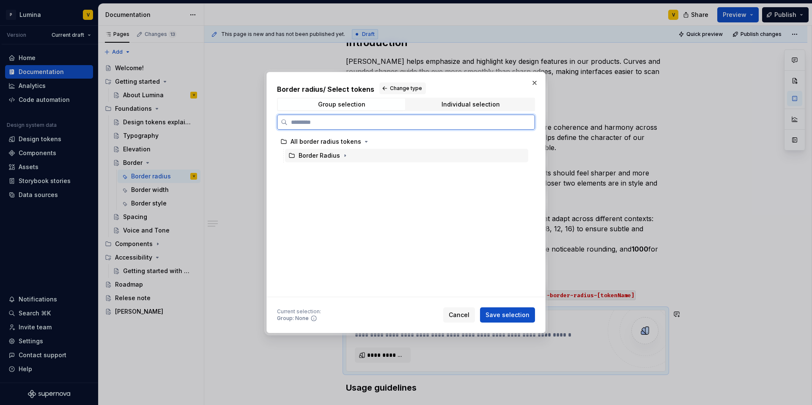
click at [407, 158] on div "Border Radius" at bounding box center [406, 156] width 243 height 14
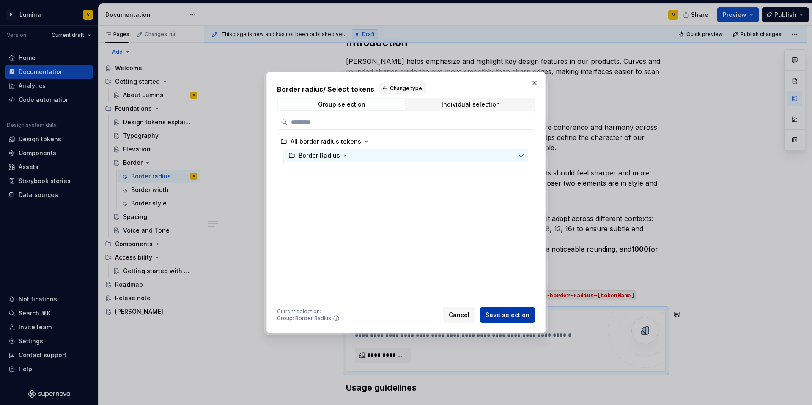
click at [506, 311] on button "Save selection" at bounding box center [507, 315] width 55 height 15
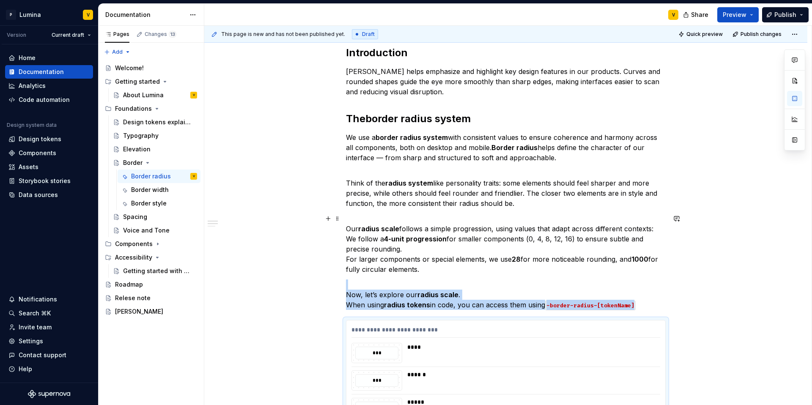
scroll to position [0, 0]
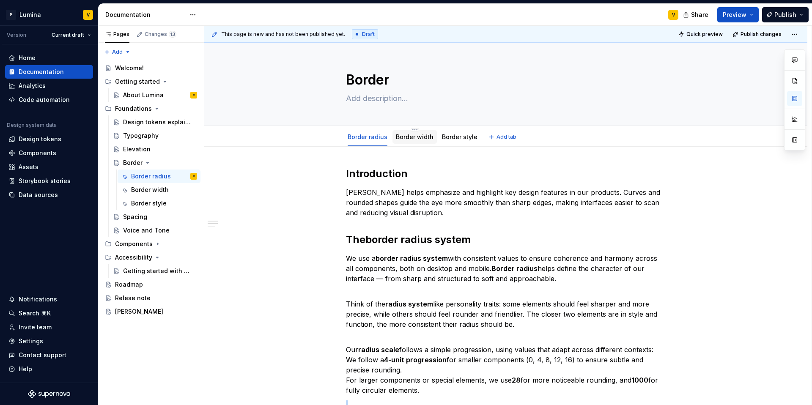
click at [405, 138] on link "Border width" at bounding box center [415, 136] width 38 height 7
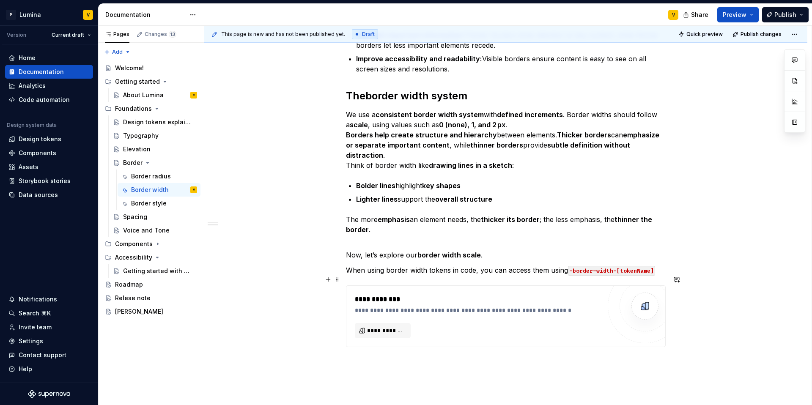
scroll to position [251, 0]
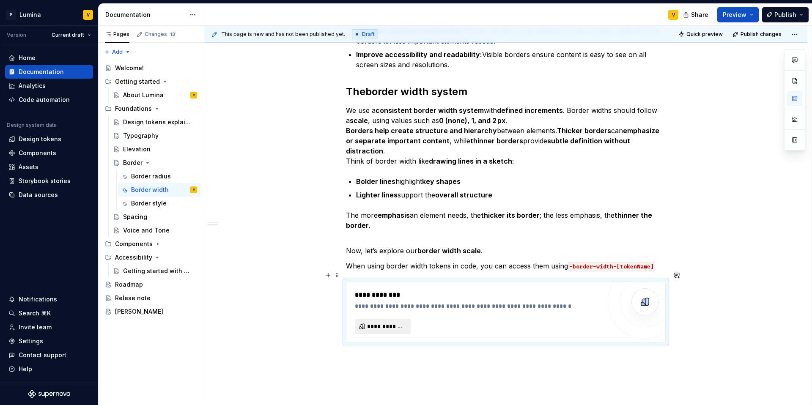
click at [384, 322] on span "**********" at bounding box center [386, 326] width 38 height 8
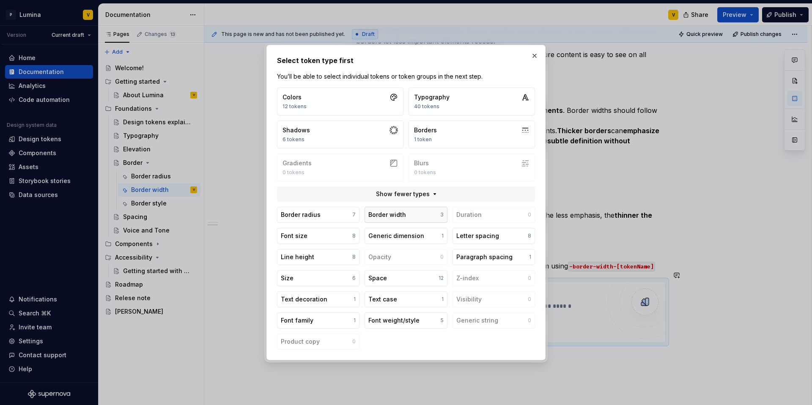
click at [399, 216] on div "Border width" at bounding box center [387, 215] width 38 height 8
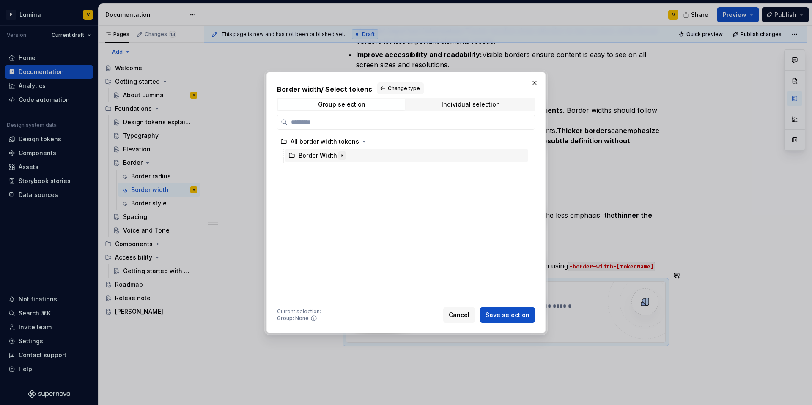
click at [339, 156] on icon "button" at bounding box center [342, 155] width 7 height 7
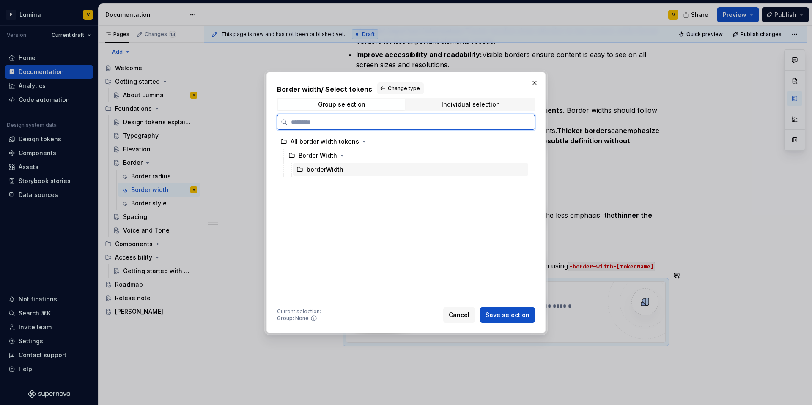
click at [341, 168] on div "borderWidth" at bounding box center [325, 169] width 37 height 8
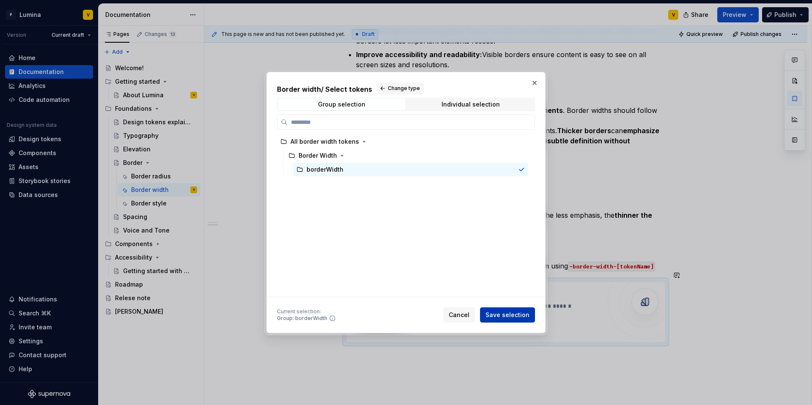
click at [506, 317] on span "Save selection" at bounding box center [508, 315] width 44 height 8
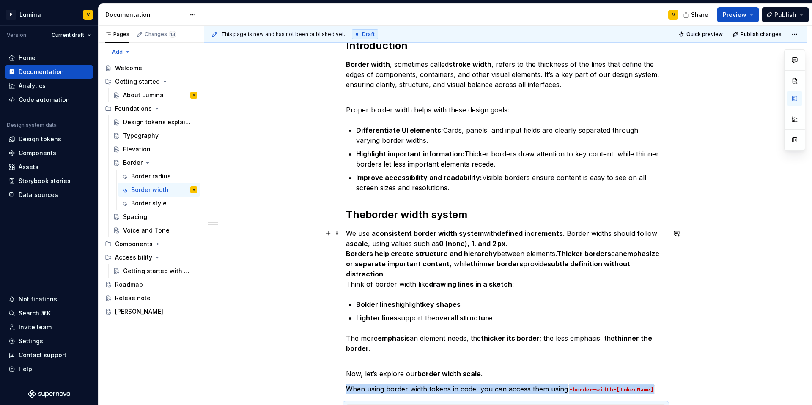
scroll to position [0, 0]
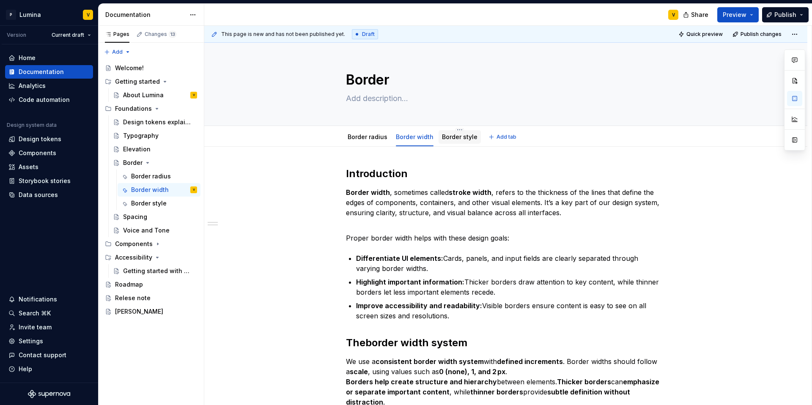
click at [456, 134] on link "Border style" at bounding box center [460, 136] width 36 height 7
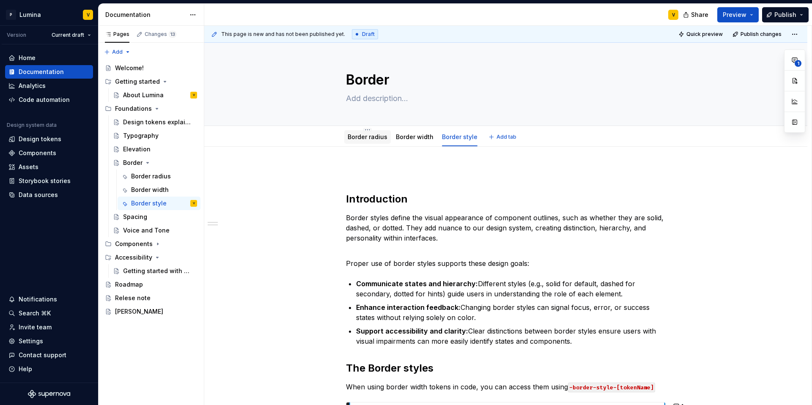
click at [367, 132] on div "Border radius" at bounding box center [368, 137] width 40 height 10
click at [143, 149] on div "Elevation" at bounding box center [136, 149] width 27 height 8
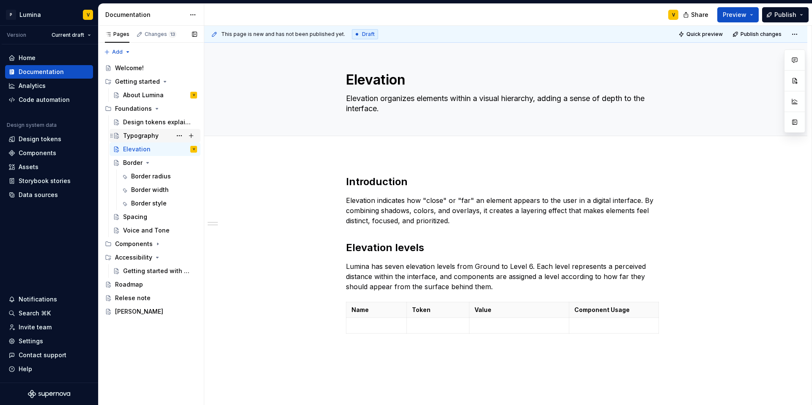
click at [140, 137] on div "Typography" at bounding box center [141, 136] width 36 height 8
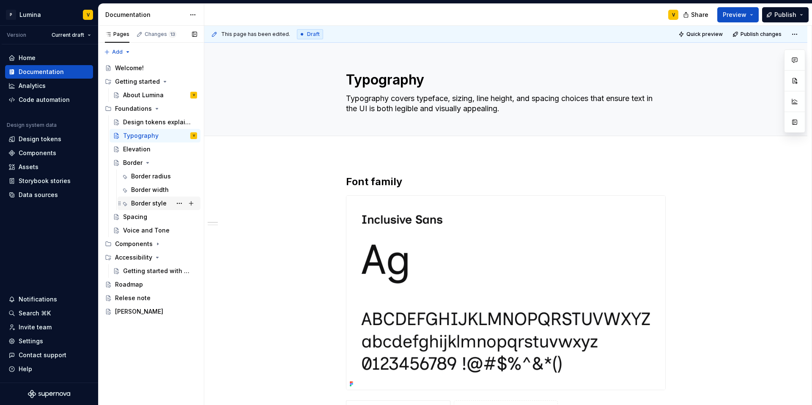
click at [147, 199] on div "Border style" at bounding box center [164, 204] width 66 height 12
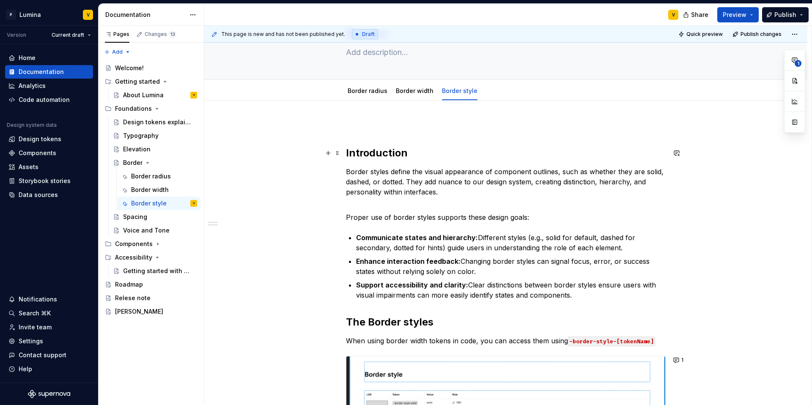
scroll to position [32, 0]
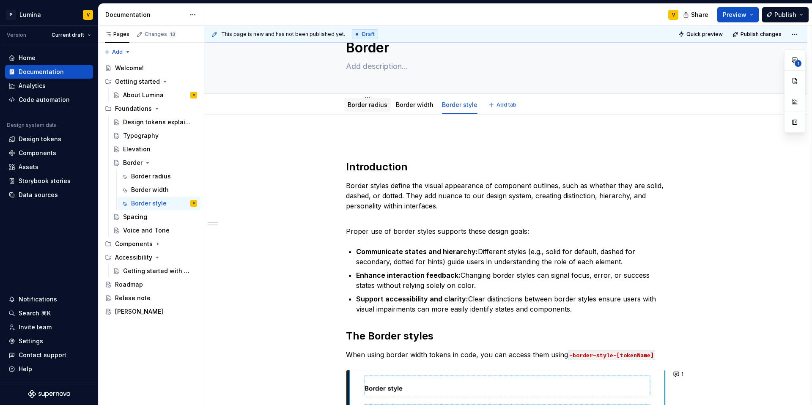
click at [367, 107] on link "Border radius" at bounding box center [368, 104] width 40 height 7
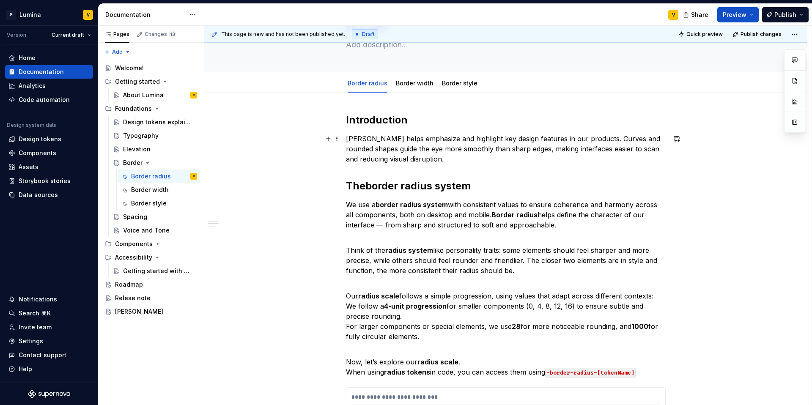
scroll to position [61, 0]
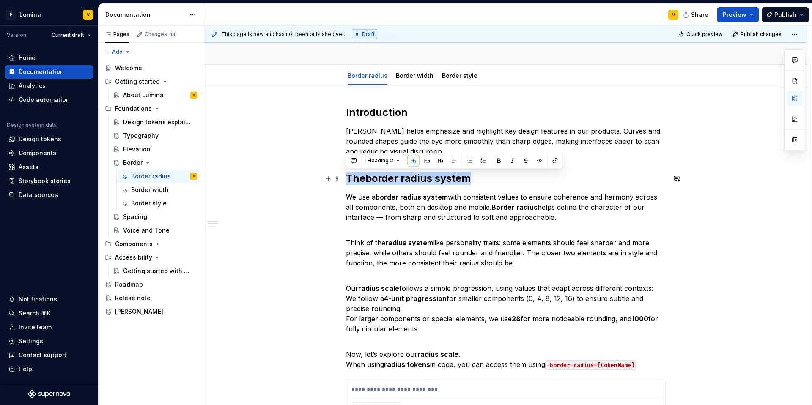
drag, startPoint x: 347, startPoint y: 177, endPoint x: 490, endPoint y: 181, distance: 143.0
click at [490, 181] on h2 "The border radius system" at bounding box center [506, 179] width 320 height 14
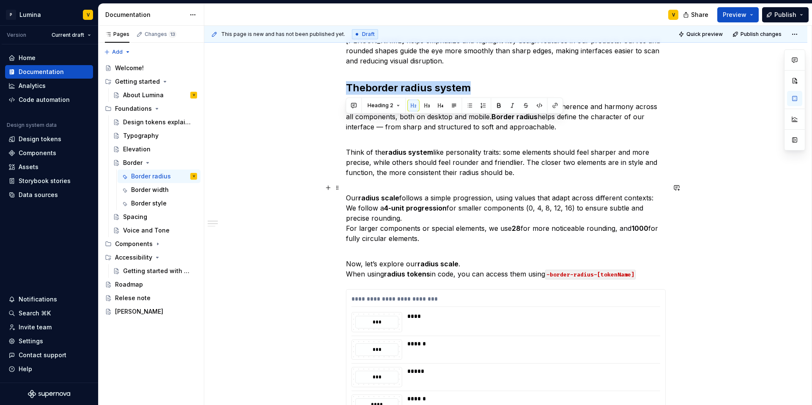
scroll to position [192, 0]
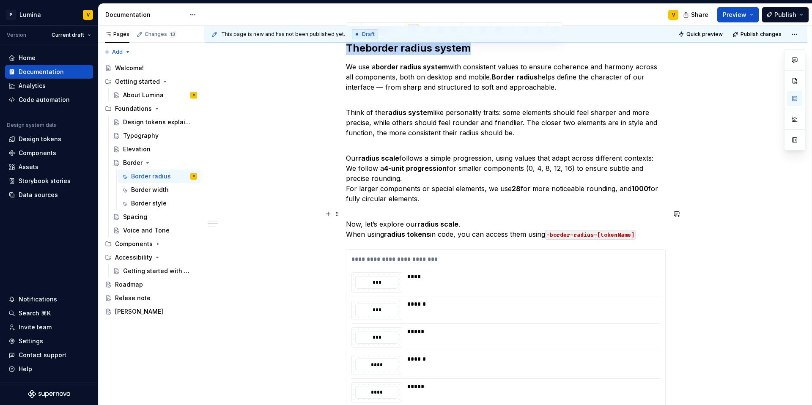
click at [641, 234] on p "Now, let’s explore our radius scale . When using radius tokens in code, you can…" at bounding box center [506, 224] width 320 height 30
click at [146, 133] on div "Typography" at bounding box center [141, 136] width 36 height 8
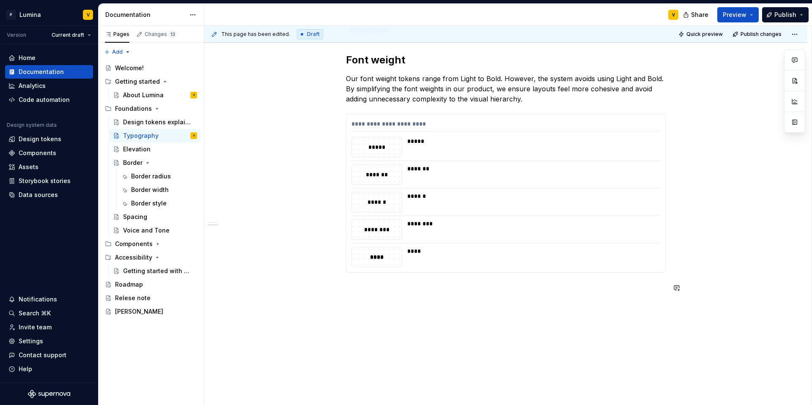
scroll to position [477, 0]
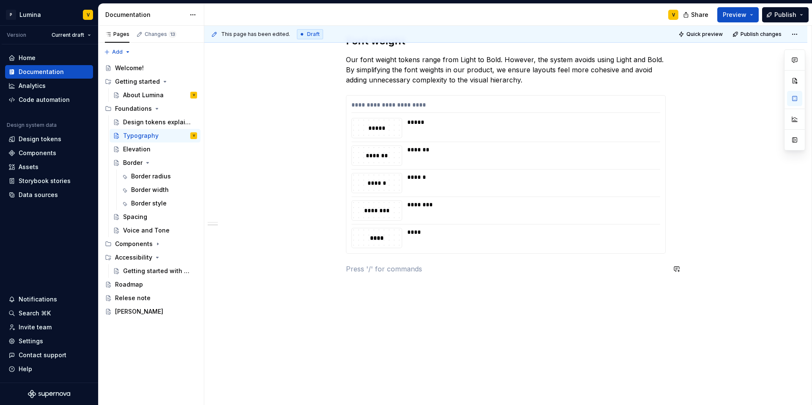
drag, startPoint x: 456, startPoint y: 282, endPoint x: 341, endPoint y: 271, distance: 115.1
click at [342, 272] on div "**********" at bounding box center [505, 42] width 603 height 729
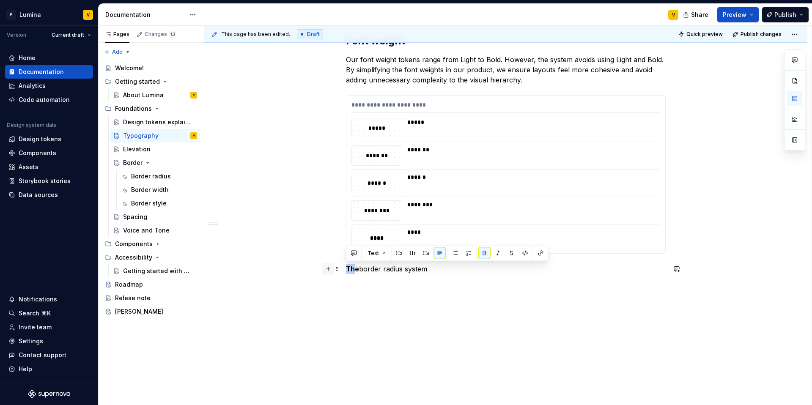
drag, startPoint x: 426, startPoint y: 271, endPoint x: 323, endPoint y: 271, distance: 103.2
drag, startPoint x: 429, startPoint y: 270, endPoint x: 341, endPoint y: 261, distance: 89.4
click at [341, 261] on div "**********" at bounding box center [505, 42] width 603 height 729
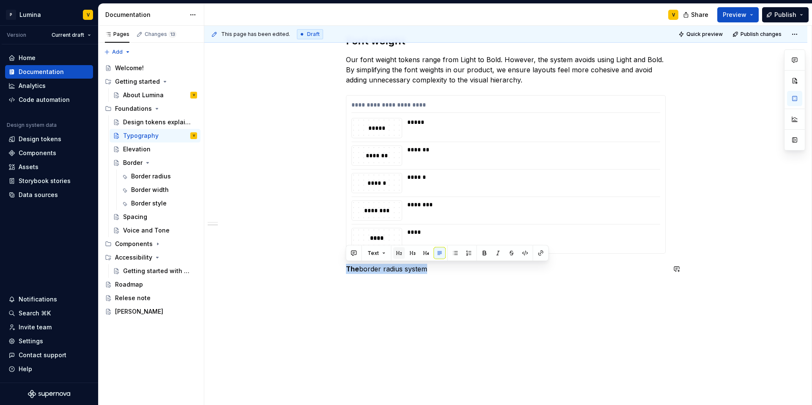
click at [398, 254] on button "button" at bounding box center [399, 253] width 12 height 12
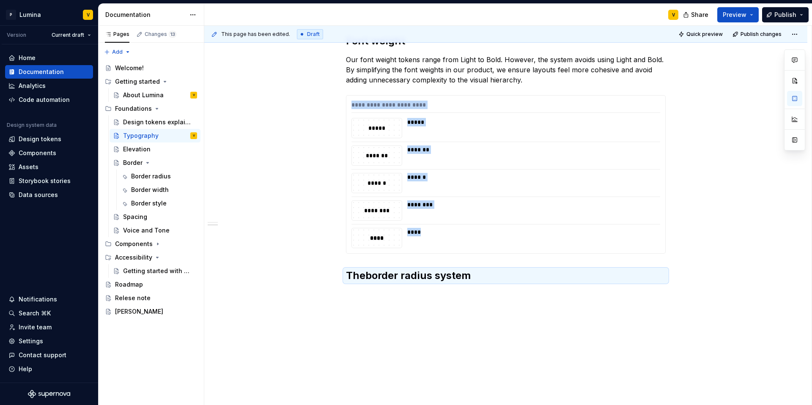
type textarea "*"
click at [383, 281] on h2 "The border radius system" at bounding box center [506, 276] width 320 height 14
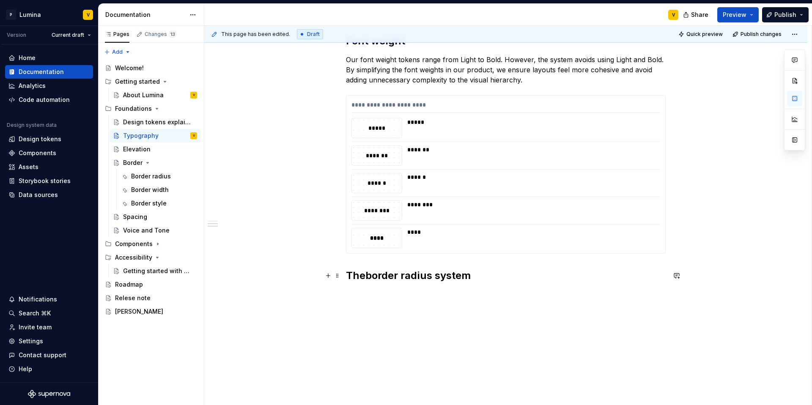
click at [370, 277] on h2 "The border radius system" at bounding box center [506, 276] width 320 height 14
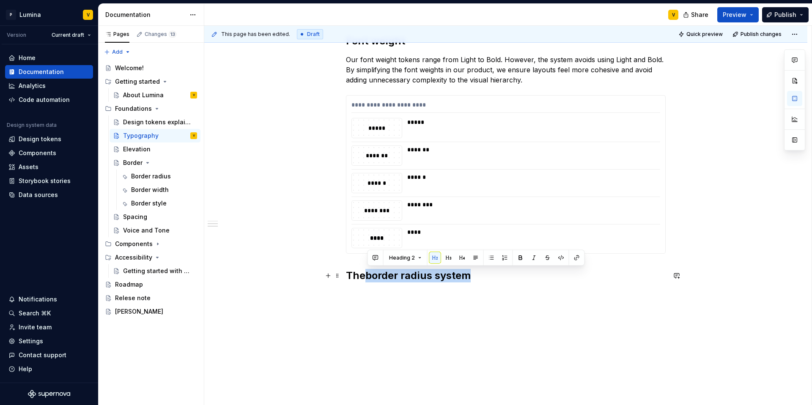
drag, startPoint x: 368, startPoint y: 276, endPoint x: 476, endPoint y: 278, distance: 107.1
click at [476, 278] on h2 "The border radius system" at bounding box center [506, 276] width 320 height 14
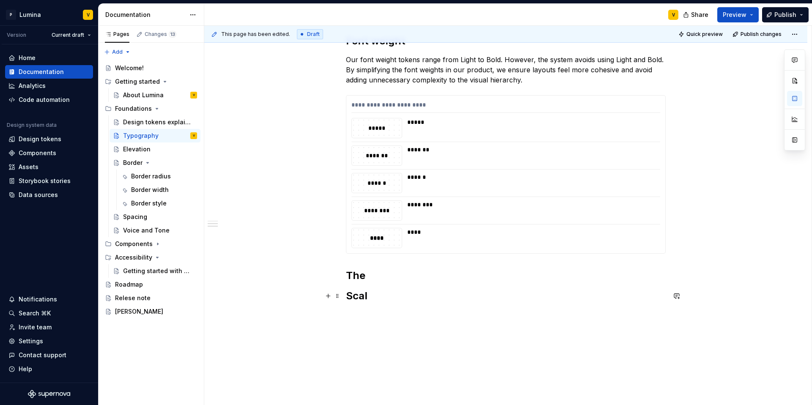
click at [345, 294] on div "**********" at bounding box center [505, 56] width 603 height 757
click at [399, 275] on strong "The Type Scal" at bounding box center [381, 275] width 71 height 12
click at [404, 275] on strong "The Type Scal" at bounding box center [381, 275] width 71 height 12
click at [423, 270] on h2 "The Type scal" at bounding box center [506, 276] width 320 height 14
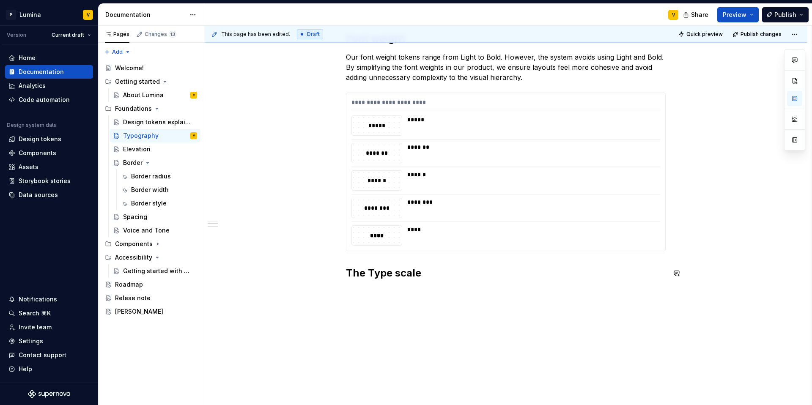
scroll to position [486, 0]
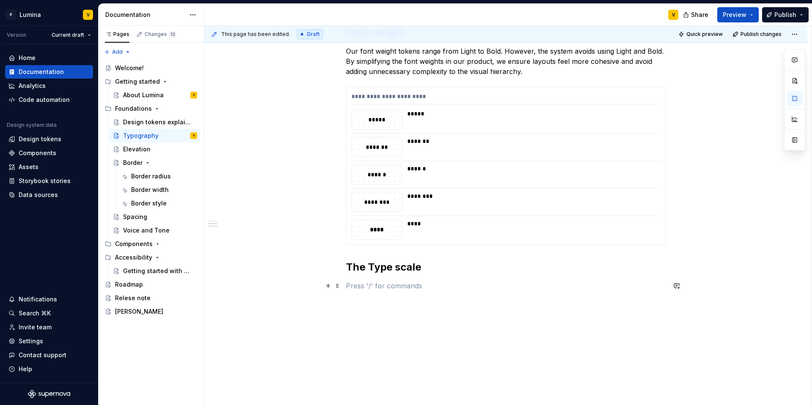
click at [362, 285] on p at bounding box center [506, 286] width 320 height 10
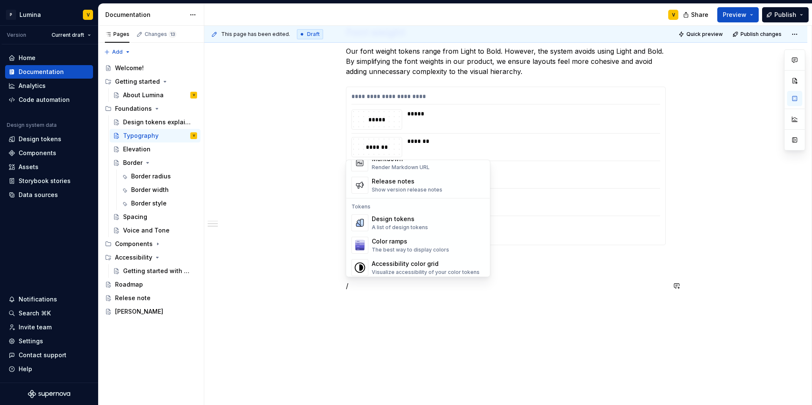
scroll to position [545, 0]
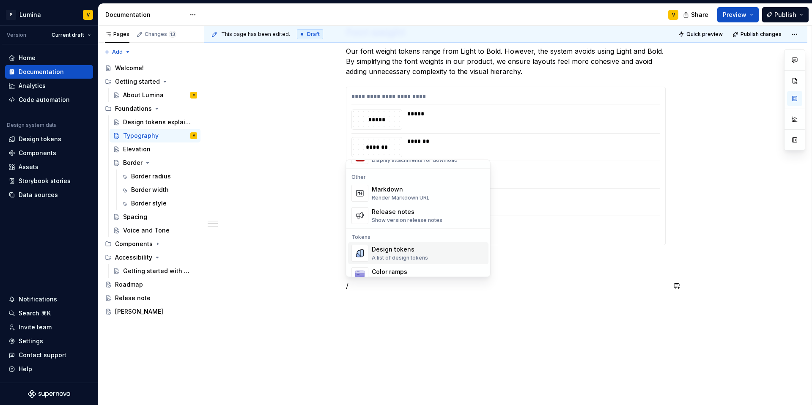
click at [389, 253] on div "Design tokens" at bounding box center [400, 250] width 56 height 8
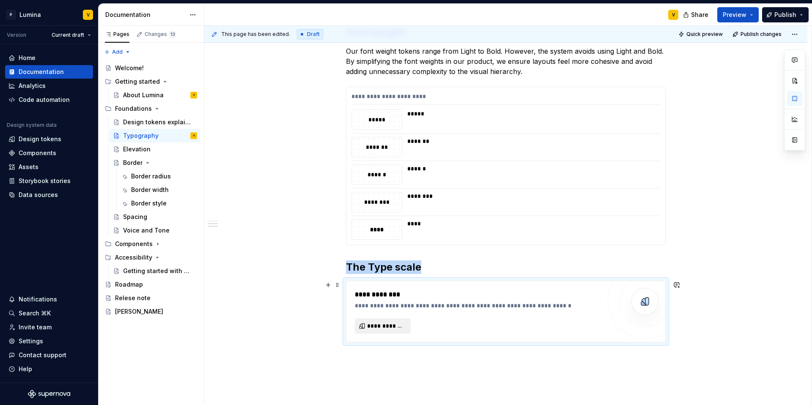
click at [385, 327] on span "**********" at bounding box center [386, 326] width 38 height 8
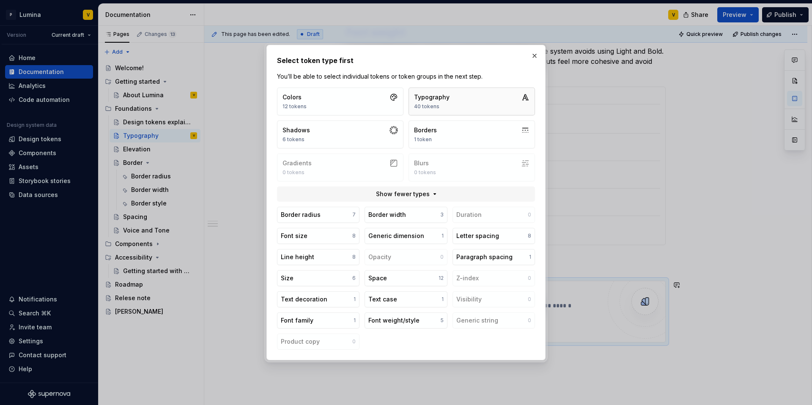
click at [451, 101] on button "Typography 40 tokens" at bounding box center [472, 102] width 126 height 28
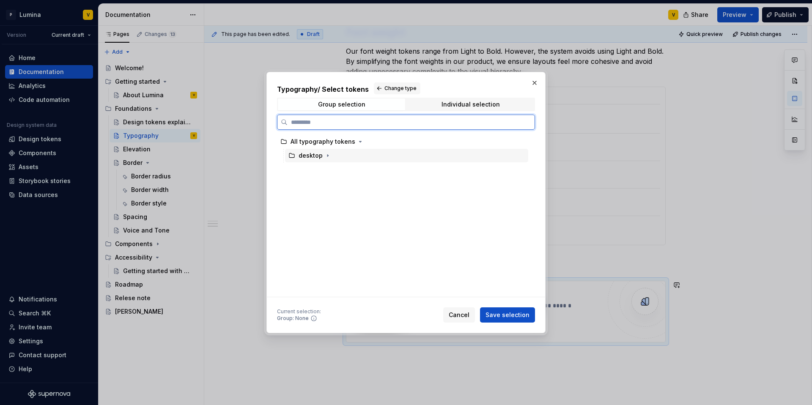
click at [316, 157] on div "desktop" at bounding box center [311, 155] width 24 height 8
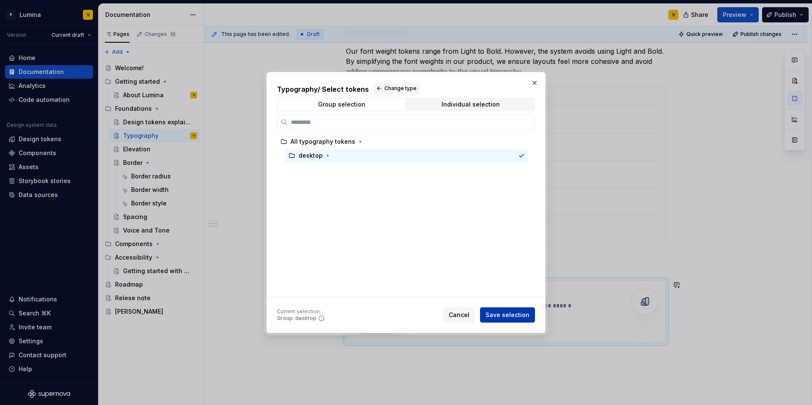
click at [513, 316] on span "Save selection" at bounding box center [508, 315] width 44 height 8
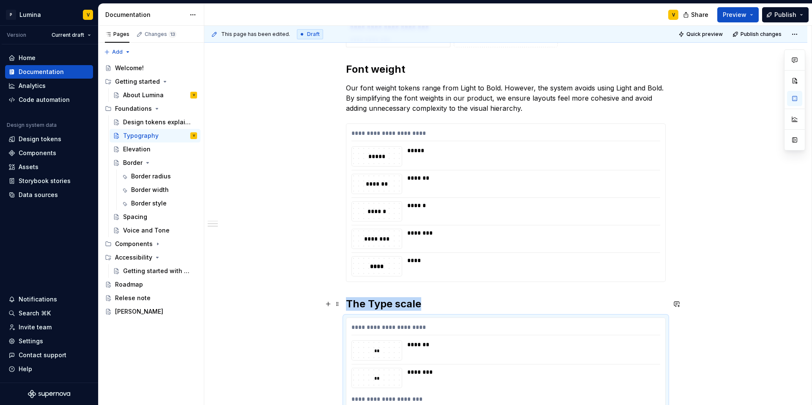
scroll to position [455, 0]
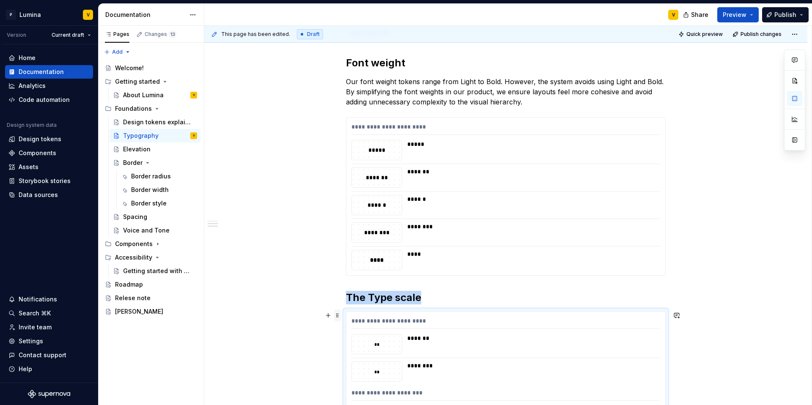
click at [336, 314] on span at bounding box center [337, 316] width 7 height 12
click at [361, 389] on div "Delete" at bounding box center [377, 390] width 55 height 8
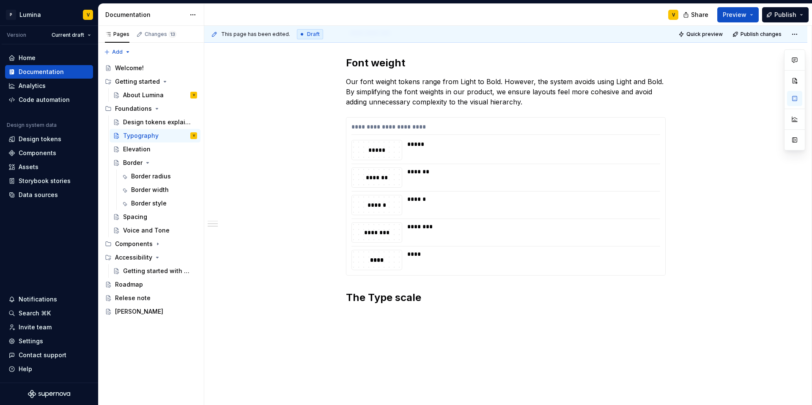
click at [363, 320] on div "**********" at bounding box center [505, 68] width 603 height 737
click at [449, 301] on h2 "The Type scale" at bounding box center [506, 298] width 320 height 14
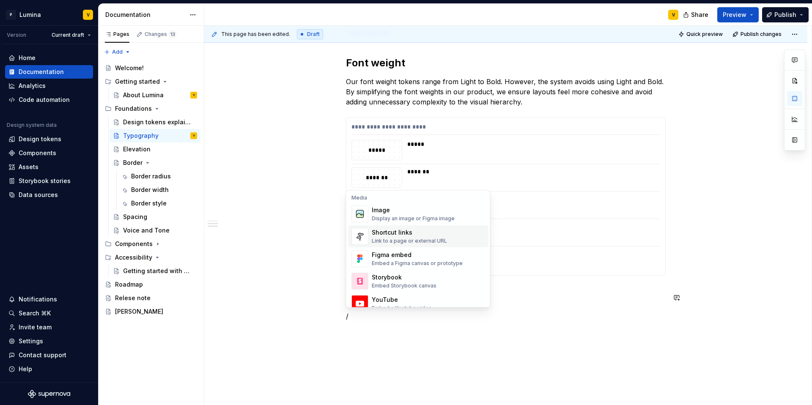
scroll to position [361, 0]
click at [396, 207] on div "Image" at bounding box center [413, 210] width 83 height 8
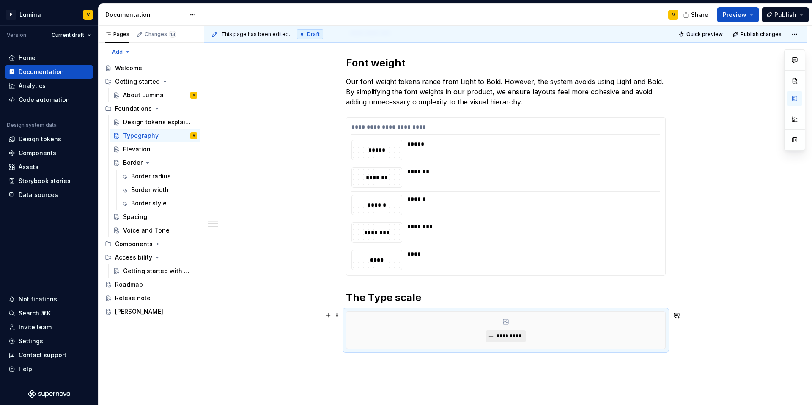
click at [500, 332] on button "*********" at bounding box center [506, 336] width 40 height 12
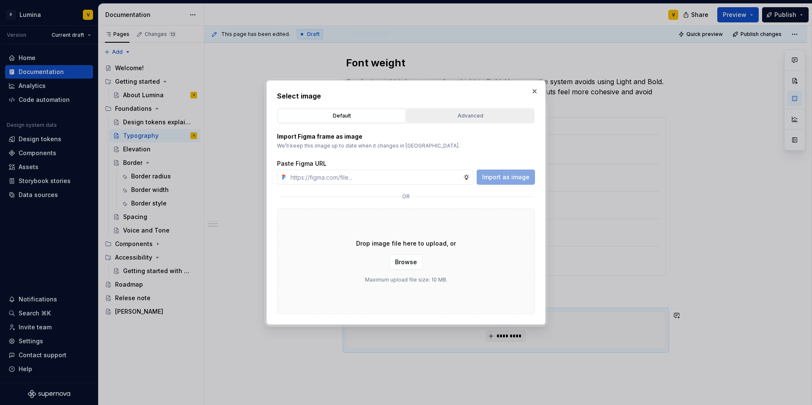
click at [456, 120] on button "Advanced" at bounding box center [471, 116] width 128 height 14
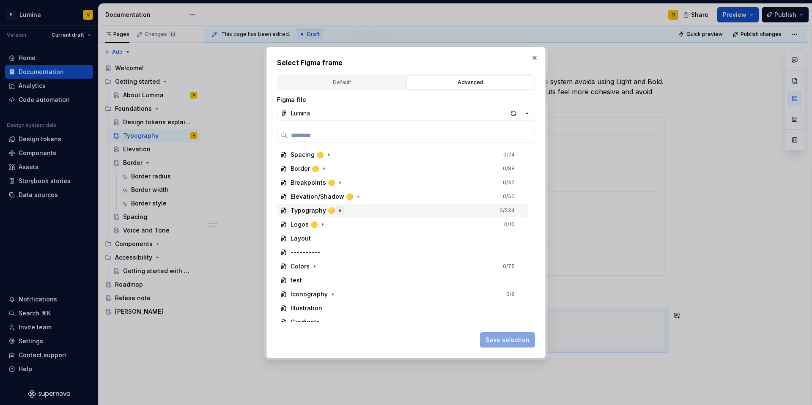
click at [337, 210] on icon "button" at bounding box center [340, 210] width 7 height 7
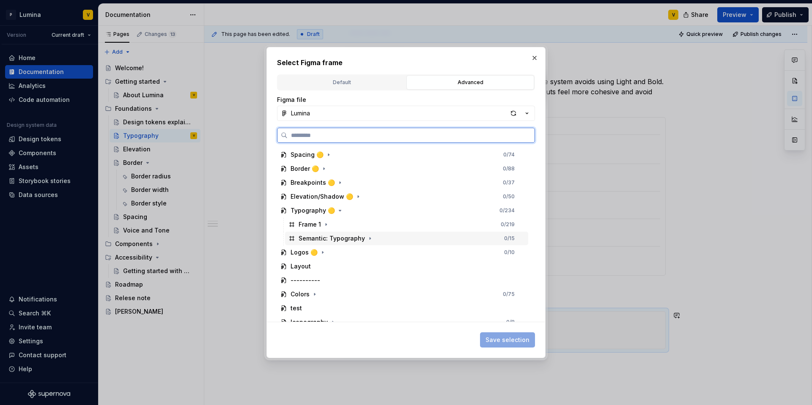
click at [350, 238] on div "Semantic: Typography" at bounding box center [332, 238] width 66 height 8
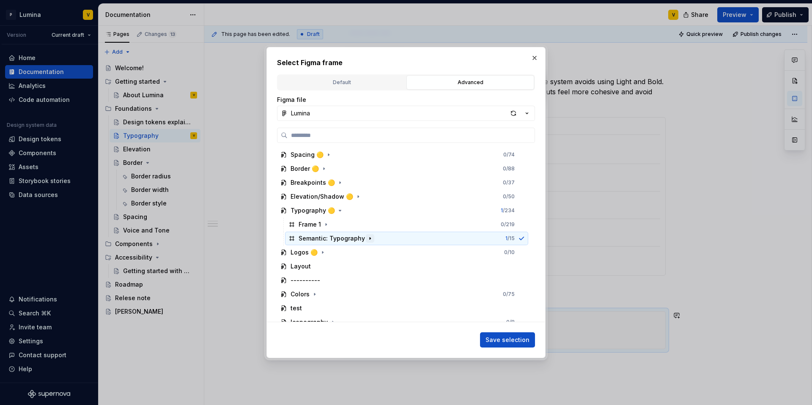
click at [367, 240] on icon "button" at bounding box center [370, 238] width 7 height 7
click at [326, 267] on icon "button" at bounding box center [328, 266] width 7 height 7
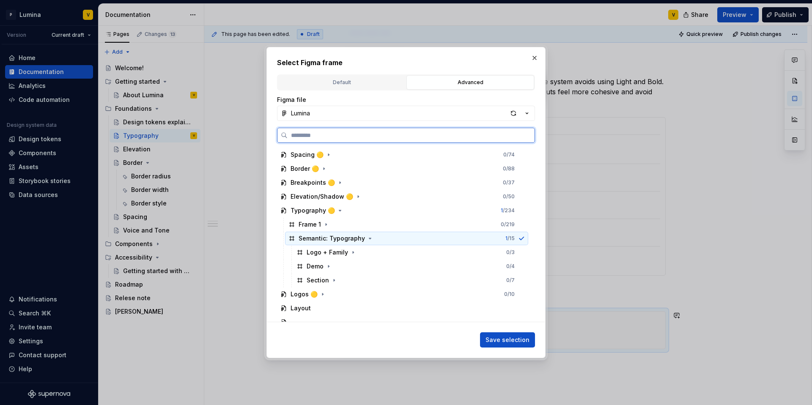
click at [362, 238] on div "Semantic: Typography" at bounding box center [332, 238] width 66 height 8
click at [367, 237] on icon "button" at bounding box center [370, 238] width 7 height 7
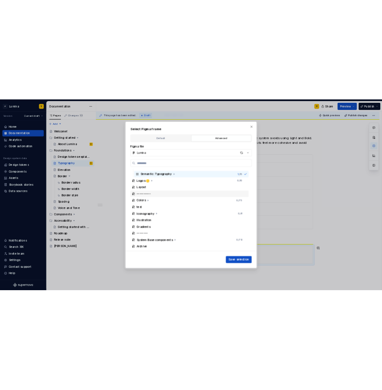
scroll to position [91, 0]
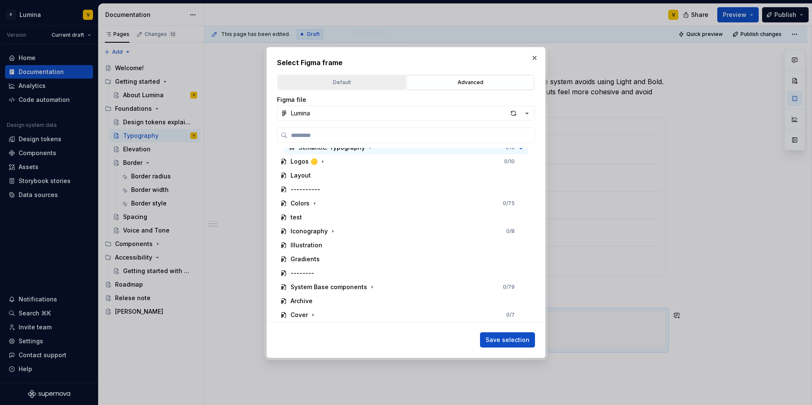
click at [370, 79] on div "Default" at bounding box center [342, 82] width 122 height 8
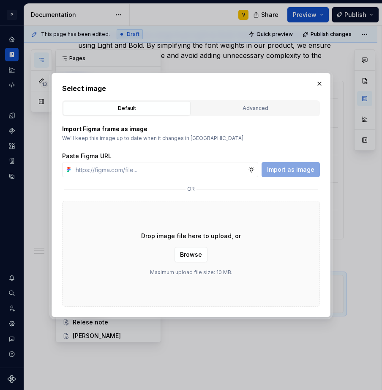
scroll to position [455, 0]
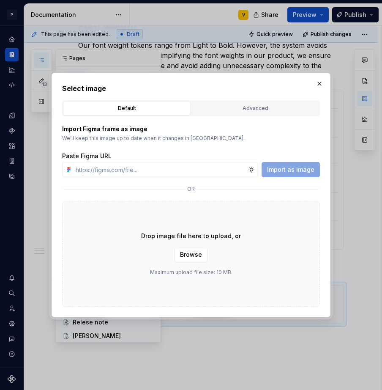
type textarea "*"
click at [170, 169] on input "text" at bounding box center [160, 169] width 176 height 15
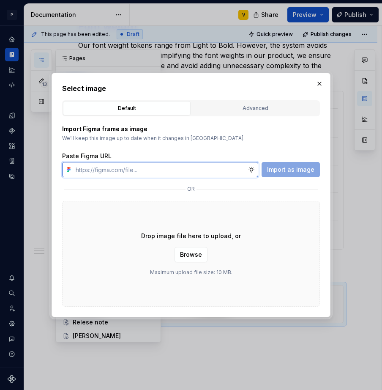
paste input "https://www.figma.com/design/enMrueGeeRrCLL9n83cUse/Lumina?node-id=627-765&t=5u…"
type input "https://www.figma.com/design/enMrueGeeRrCLL9n83cUse/Lumina?node-id=627-765&t=5u…"
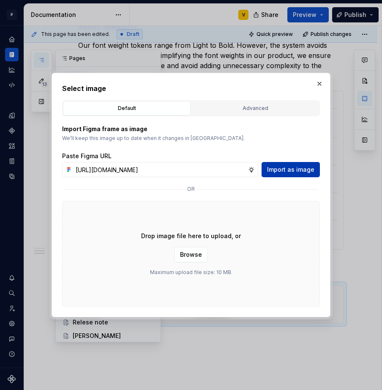
click at [278, 171] on span "Import as image" at bounding box center [290, 169] width 47 height 8
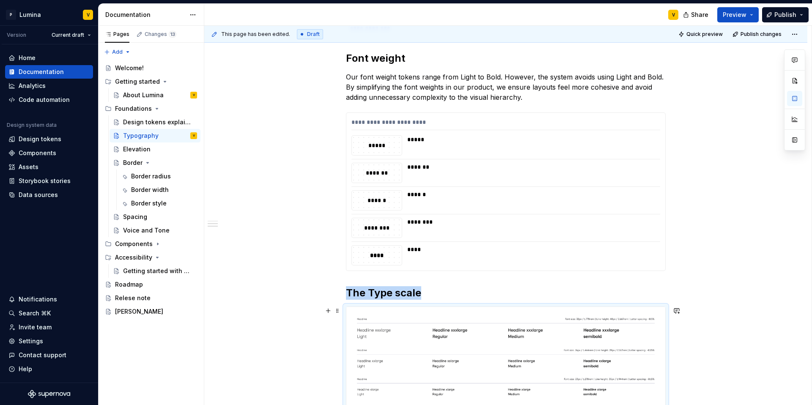
scroll to position [411, 0]
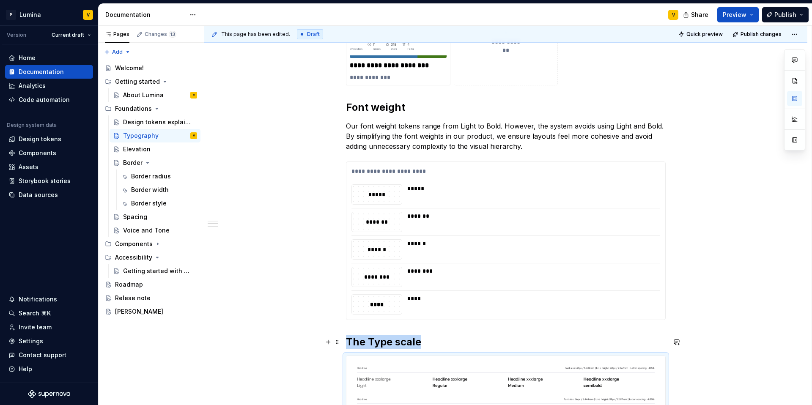
click at [425, 343] on h2 "The Type scale" at bounding box center [506, 342] width 320 height 14
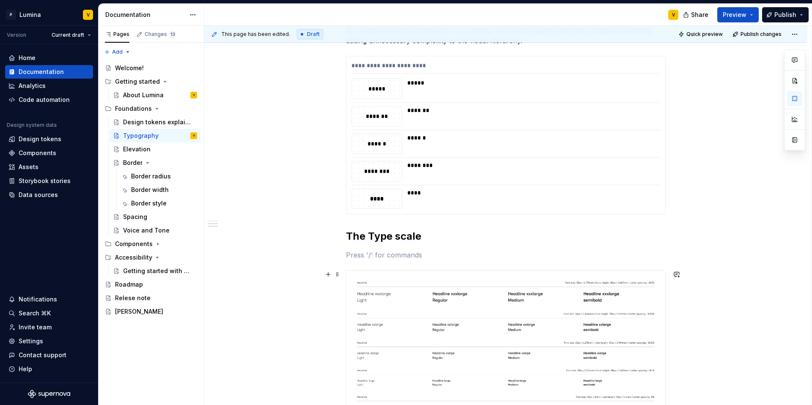
scroll to position [537, 0]
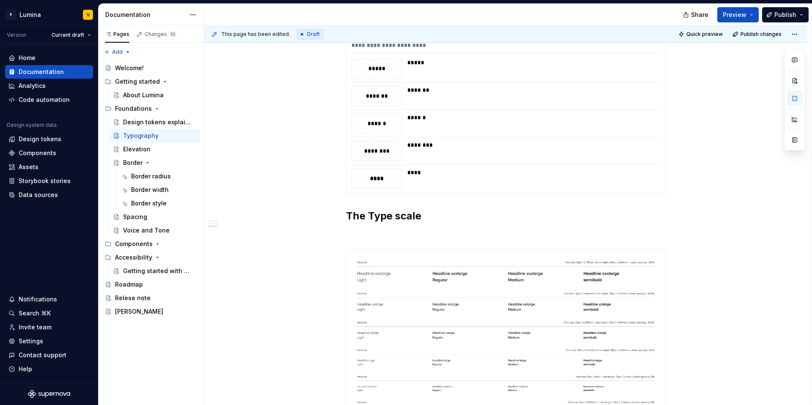
type textarea "*"
